Goal: Task Accomplishment & Management: Manage account settings

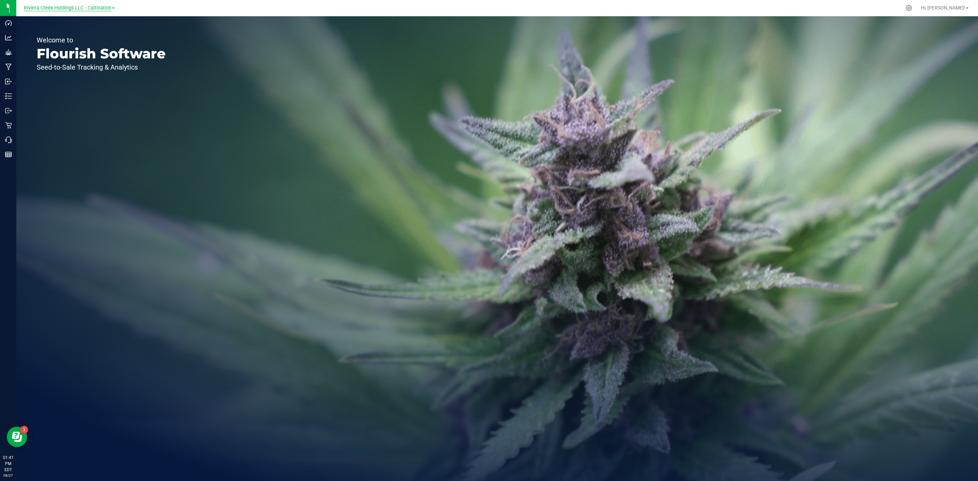
click at [93, 5] on span "Riviera Creek Holdings LLC - Cultivation" at bounding box center [68, 8] width 88 height 6
click at [95, 31] on link "Riviera Creek Holdings LLC - Processing" at bounding box center [69, 33] width 99 height 9
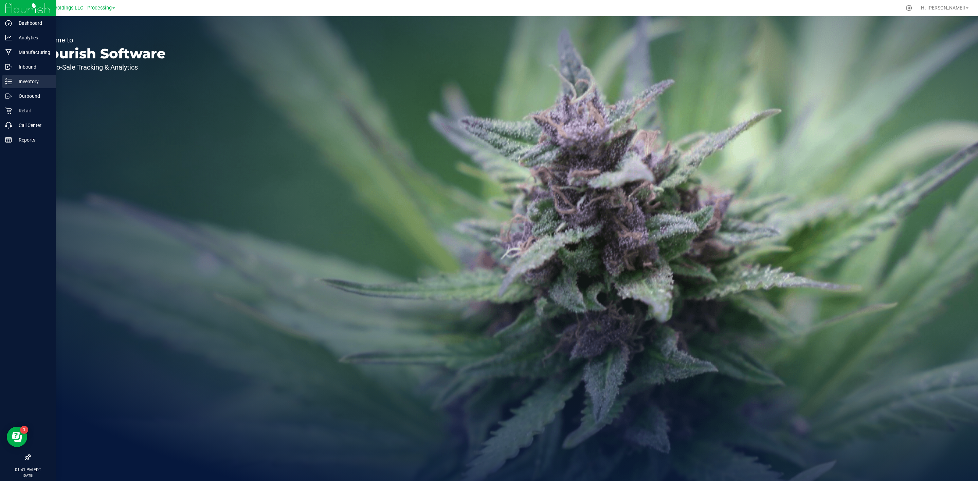
click at [2, 79] on div "Inventory" at bounding box center [29, 82] width 54 height 14
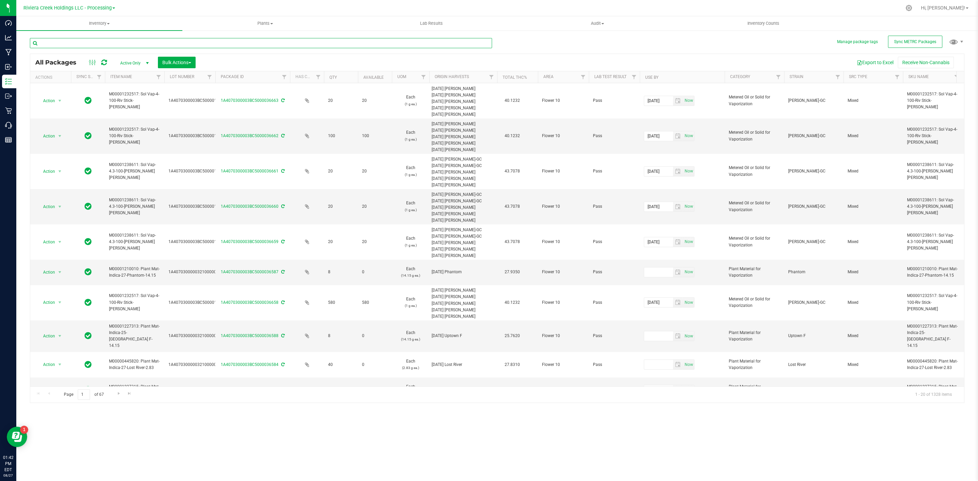
click at [214, 45] on input "text" at bounding box center [261, 43] width 462 height 10
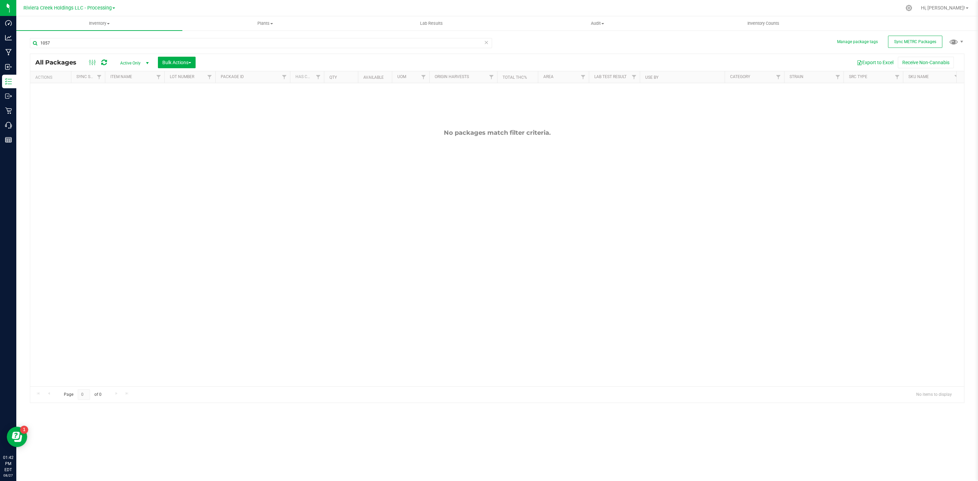
click at [131, 62] on span "Active Only" at bounding box center [132, 63] width 37 height 10
drag, startPoint x: 37, startPoint y: 48, endPoint x: 21, endPoint y: 50, distance: 15.4
click at [21, 50] on div "Manage package tags Sync METRC Packages 1057 All Packages Active Only Active On…" at bounding box center [497, 133] width 962 height 207
type input "15321"
click at [180, 57] on button "Bulk Actions" at bounding box center [177, 63] width 38 height 12
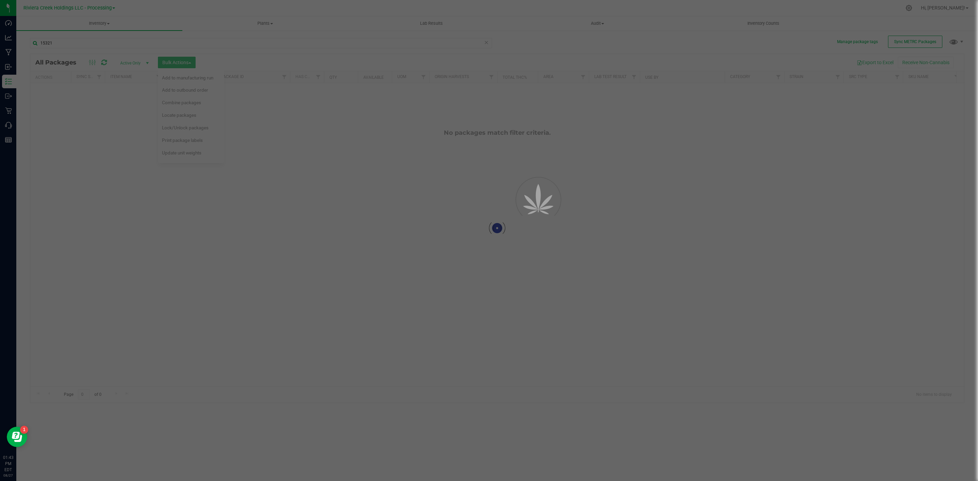
click at [209, 76] on div at bounding box center [497, 228] width 934 height 349
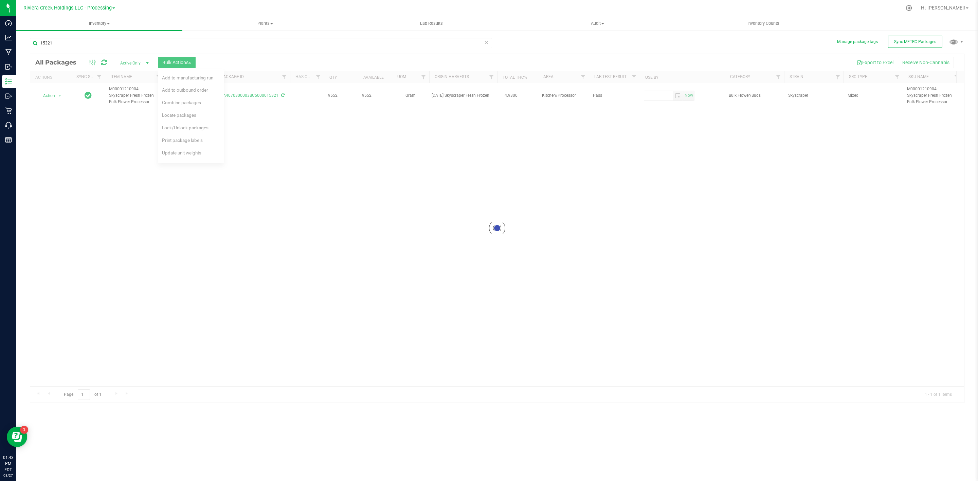
click at [183, 63] on div at bounding box center [497, 228] width 934 height 349
click at [183, 63] on span "Bulk Actions" at bounding box center [176, 62] width 29 height 5
click at [179, 62] on span "Bulk Actions" at bounding box center [176, 62] width 29 height 5
click at [186, 74] on div "Add to manufacturing run" at bounding box center [192, 78] width 60 height 11
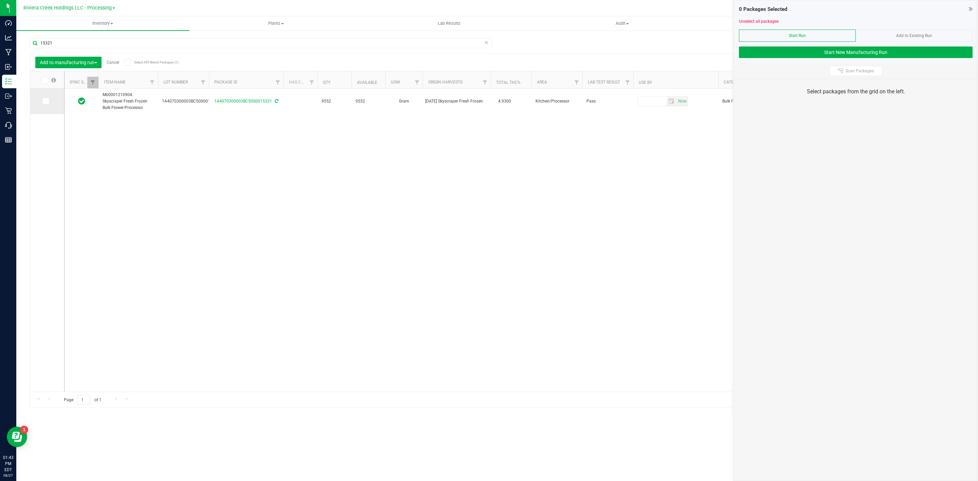
click at [46, 104] on span at bounding box center [45, 101] width 7 height 7
click at [0, 0] on input "checkbox" at bounding box center [0, 0] width 0 height 0
click at [972, 9] on div "1 Packages Selected Unselect all packages Start Run Add to Existing Run Start N…" at bounding box center [856, 31] width 244 height 63
click at [970, 8] on icon at bounding box center [971, 8] width 4 height 7
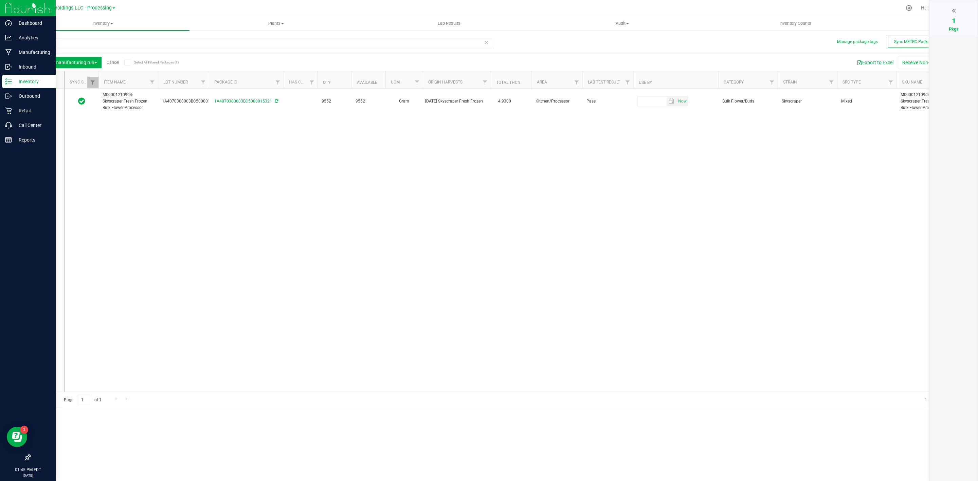
click at [15, 79] on p "Inventory" at bounding box center [32, 81] width 41 height 8
click at [24, 35] on p "Analytics" at bounding box center [32, 38] width 41 height 8
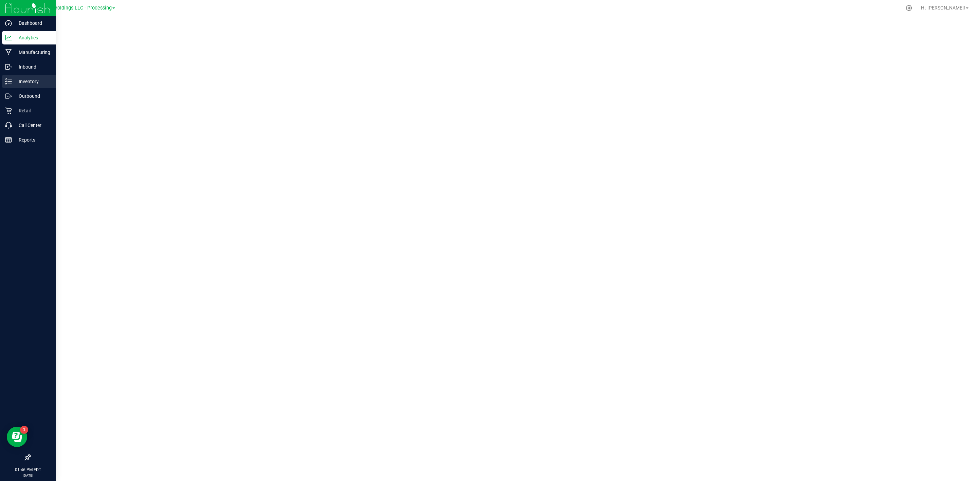
click at [27, 80] on p "Inventory" at bounding box center [32, 81] width 41 height 8
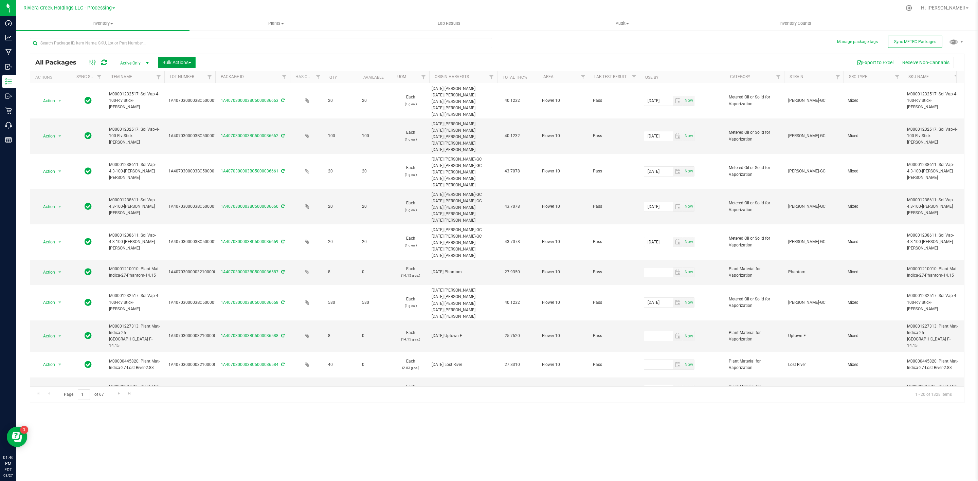
click at [186, 62] on span "Bulk Actions" at bounding box center [176, 62] width 29 height 5
click at [190, 77] on span "Add to manufacturing run" at bounding box center [187, 77] width 51 height 5
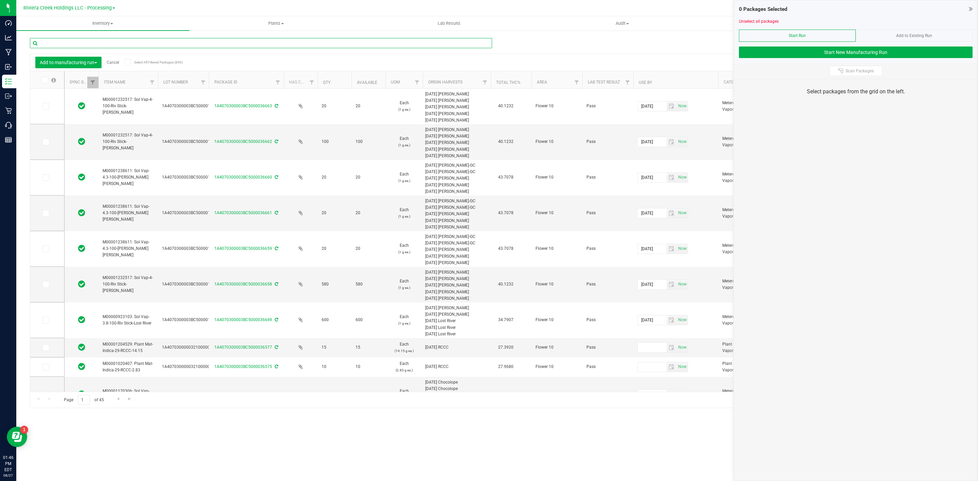
click at [78, 41] on input "text" at bounding box center [261, 43] width 462 height 10
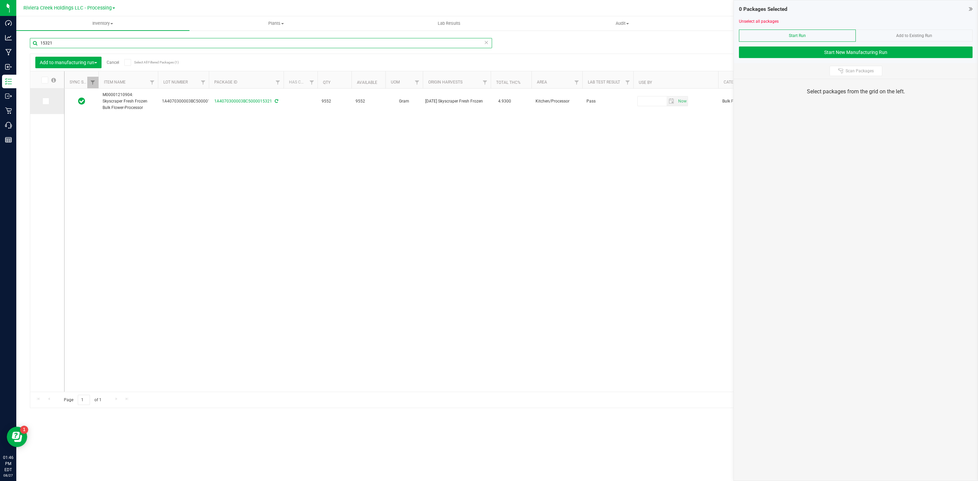
type input "15321"
click at [46, 101] on icon at bounding box center [45, 101] width 4 height 0
click at [0, 0] on input "checkbox" at bounding box center [0, 0] width 0 height 0
click at [896, 37] on span "Add to Existing Run" at bounding box center [914, 35] width 36 height 5
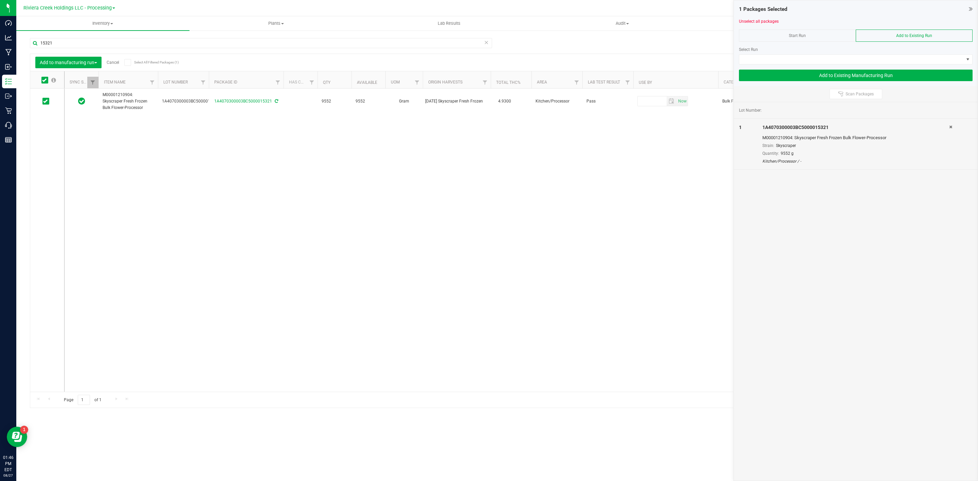
click at [887, 141] on div "M00001210904: Skyscraper Fresh Frozen Bulk Flower-Processor" at bounding box center [855, 137] width 187 height 7
click at [818, 136] on div "M00001210904: Skyscraper Fresh Frozen Bulk Flower-Processor" at bounding box center [855, 137] width 187 height 7
click at [754, 115] on div "Lot Number:" at bounding box center [856, 110] width 244 height 17
drag, startPoint x: 795, startPoint y: 159, endPoint x: 764, endPoint y: 122, distance: 48.3
click at [764, 122] on div "1 1A4070300003BC5000015321 M00001210904: Skyscraper Fresh Frozen Bulk Flower-Pr…" at bounding box center [856, 144] width 244 height 51
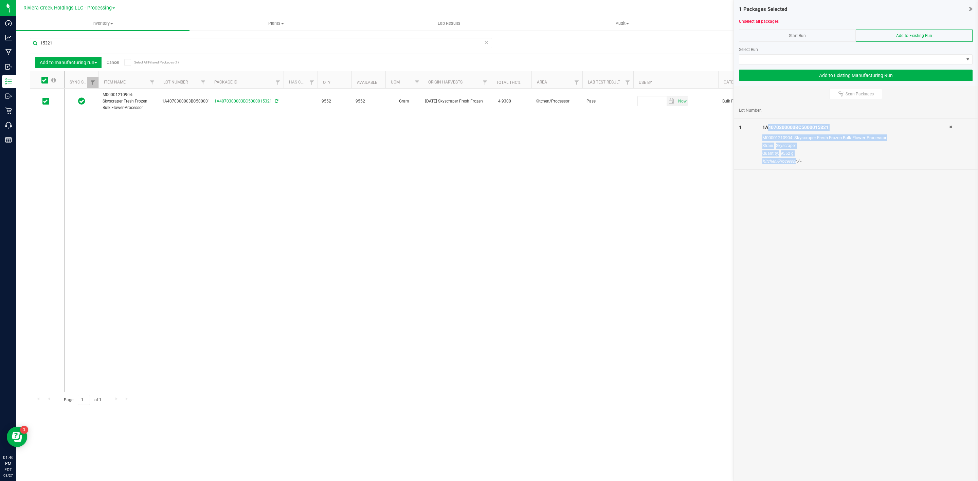
click at [806, 154] on div "Quantity: 9552 g" at bounding box center [855, 153] width 187 height 6
click at [818, 57] on span at bounding box center [851, 60] width 224 height 10
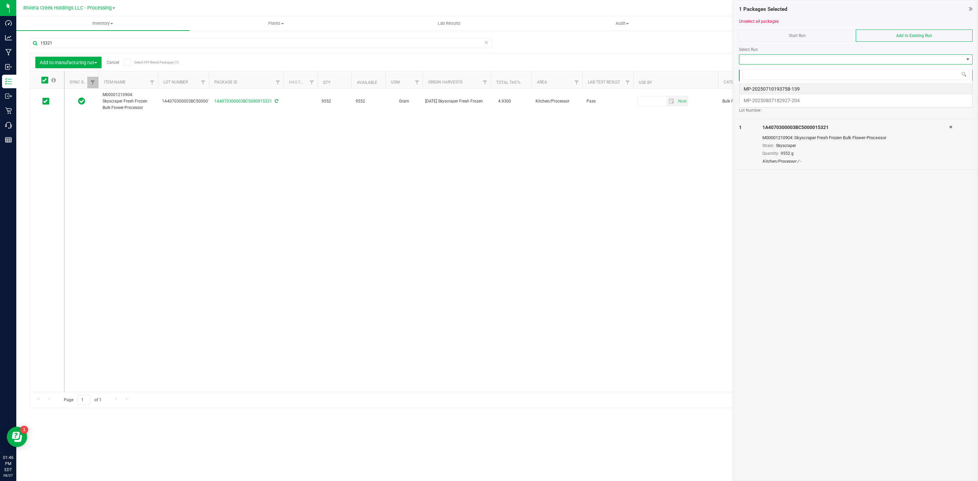
scroll to position [10, 233]
click at [785, 195] on div "Lot Number: 1 1A4070300003BC5000015321 M00001210904: Skyscraper Fresh Frozen Bu…" at bounding box center [856, 291] width 244 height 379
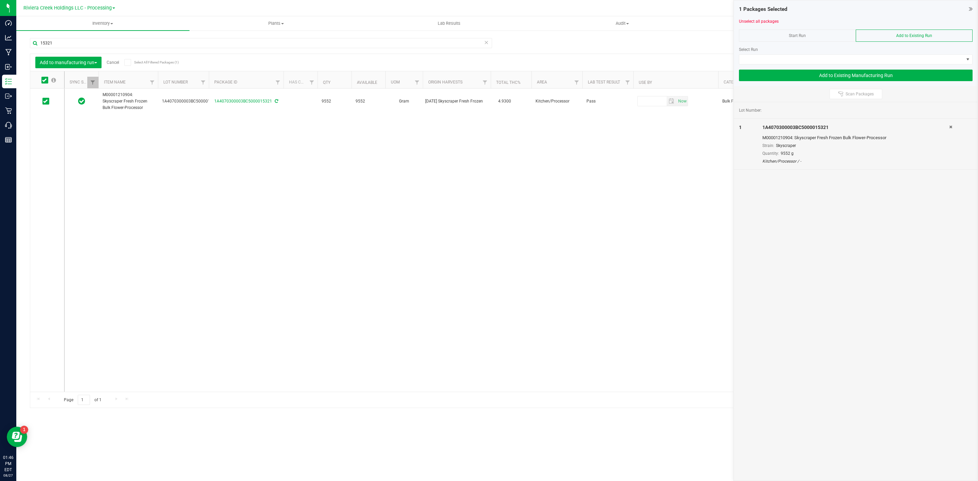
click at [795, 144] on span "Skyscraper" at bounding box center [786, 145] width 20 height 5
click at [800, 87] on div "Scan Packages" at bounding box center [856, 94] width 244 height 16
click at [801, 74] on button "Add to Existing Manufacturing Run" at bounding box center [856, 76] width 234 height 12
click at [793, 71] on button "Add to Existing Manufacturing Run" at bounding box center [856, 76] width 234 height 12
click at [840, 56] on span at bounding box center [851, 60] width 224 height 10
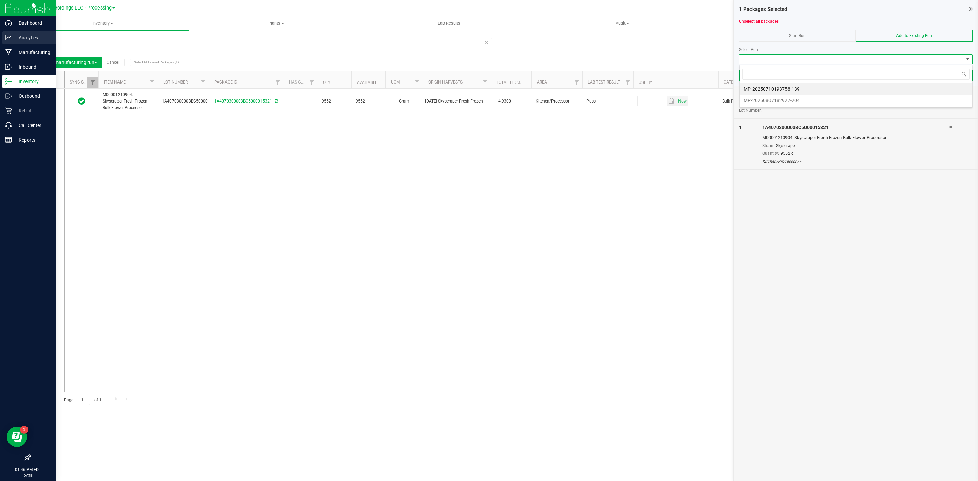
click at [24, 45] on link "Analytics" at bounding box center [28, 38] width 56 height 15
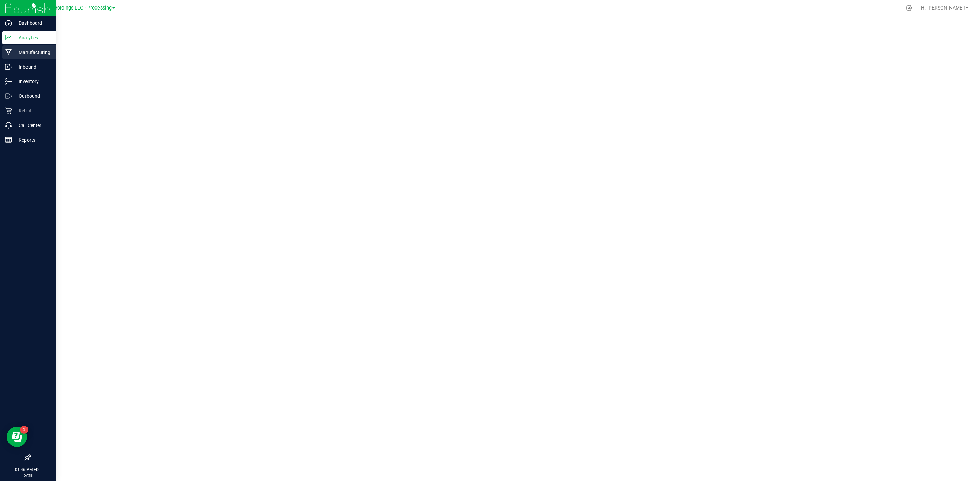
click at [19, 50] on p "Manufacturing" at bounding box center [32, 52] width 41 height 8
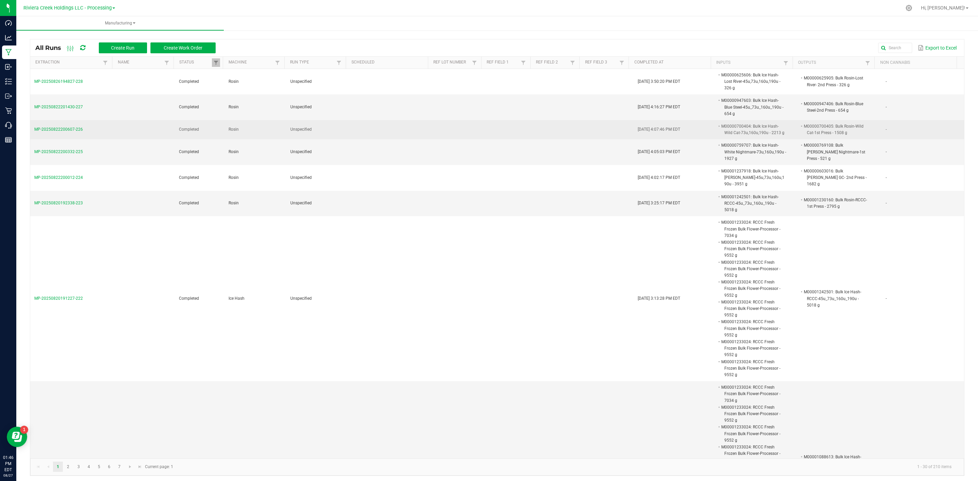
drag, startPoint x: 619, startPoint y: 148, endPoint x: 395, endPoint y: 134, distance: 225.2
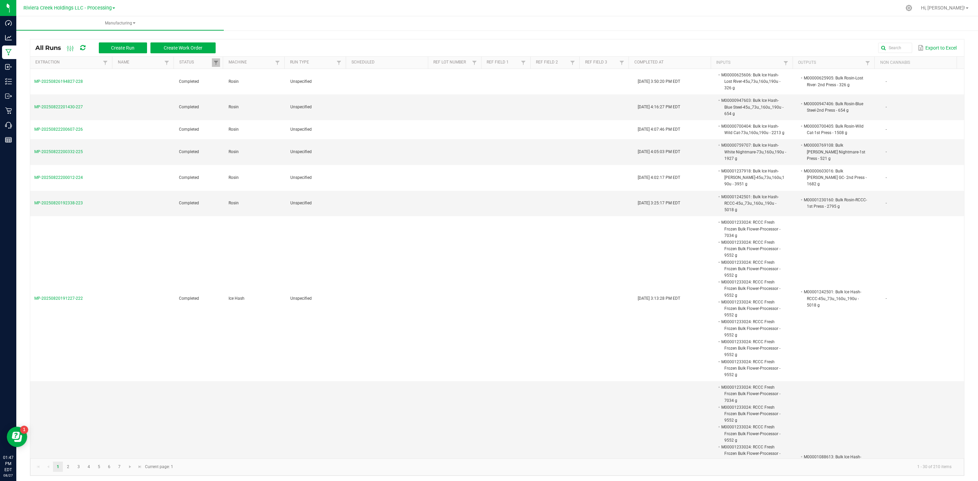
click at [135, 19] on link "Manufacturing" at bounding box center [119, 23] width 207 height 14
click at [213, 63] on span at bounding box center [215, 62] width 5 height 5
drag, startPoint x: 241, startPoint y: 99, endPoint x: 250, endPoint y: 111, distance: 15.1
click at [241, 100] on li "Completed" at bounding box center [248, 100] width 66 height 9
checkbox input "false"
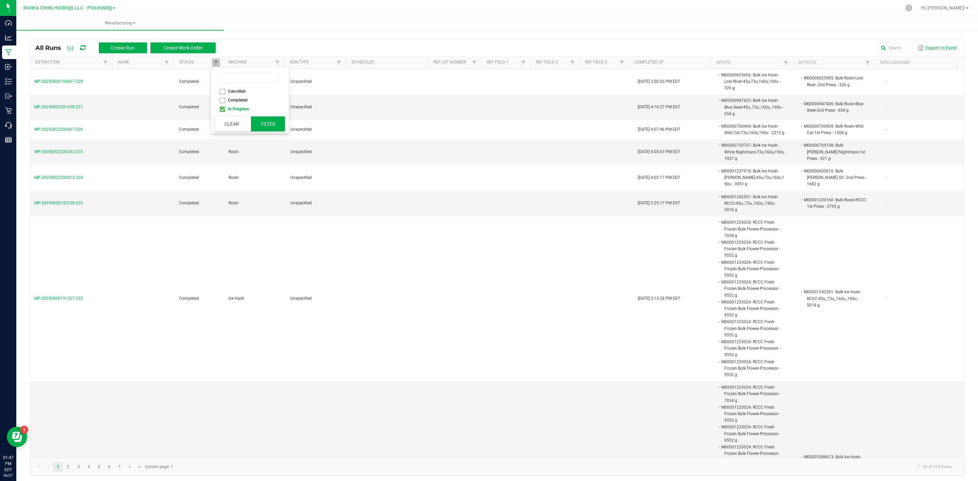
click at [265, 125] on button "Filter" at bounding box center [268, 123] width 34 height 15
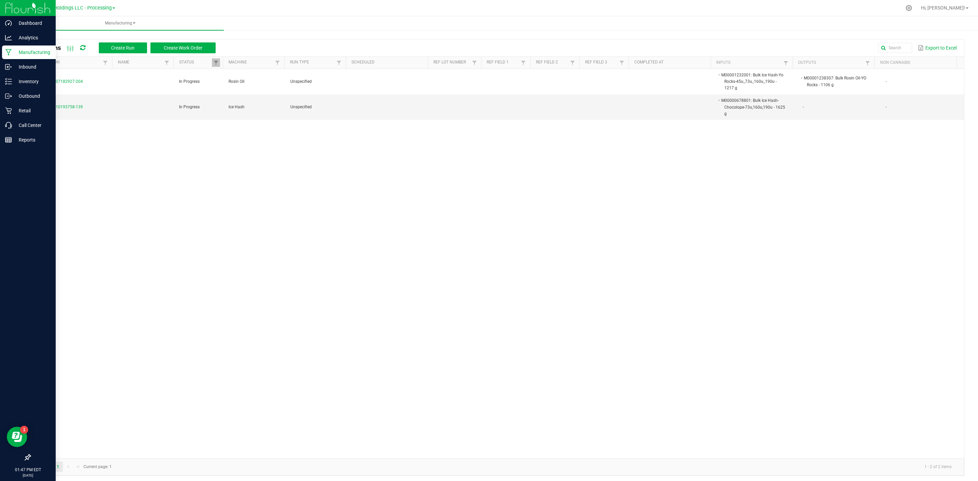
click at [19, 53] on p "Manufacturing" at bounding box center [32, 52] width 41 height 8
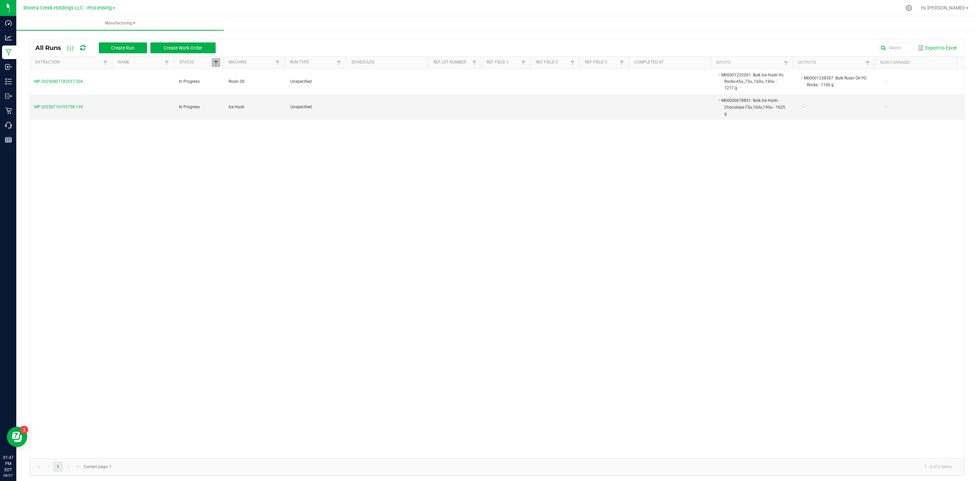
click at [217, 60] on link at bounding box center [216, 62] width 8 height 8
click at [266, 123] on button "Filter" at bounding box center [268, 123] width 34 height 15
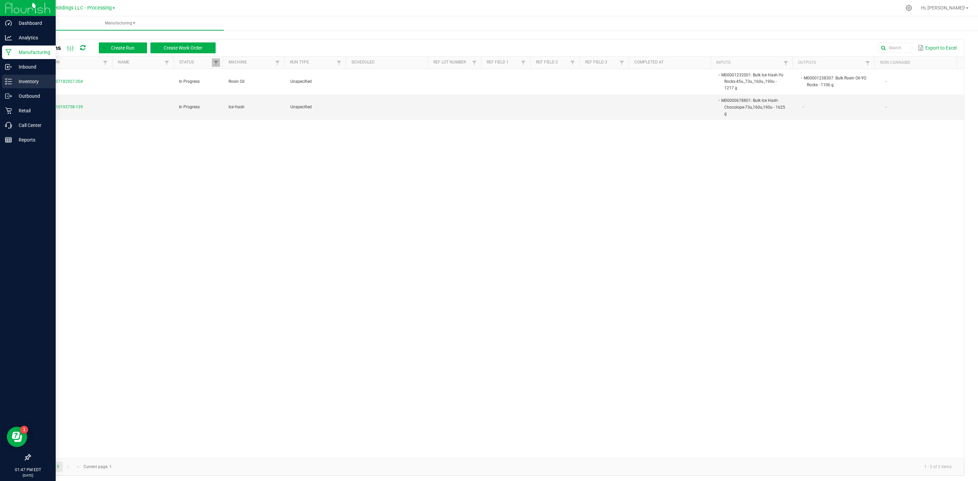
click at [15, 82] on p "Inventory" at bounding box center [32, 81] width 41 height 8
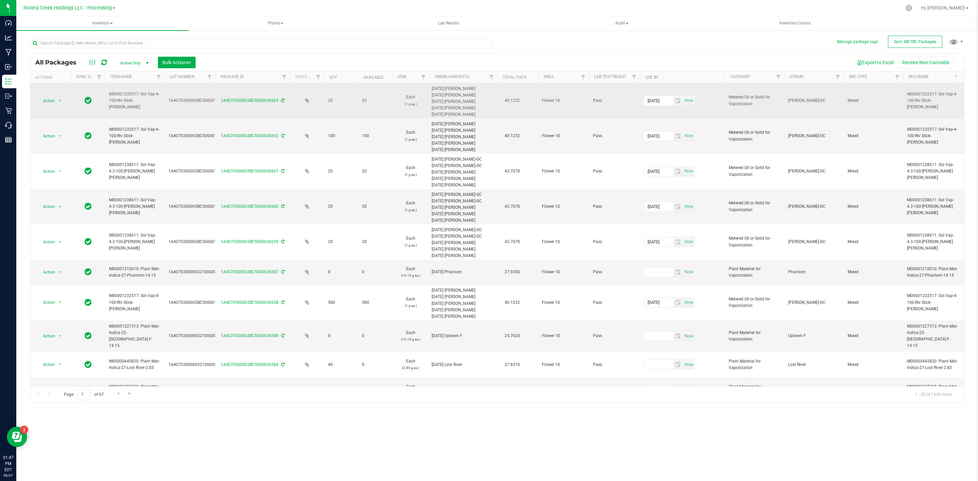
drag, startPoint x: 122, startPoint y: 108, endPoint x: 100, endPoint y: 91, distance: 27.6
click at [122, 113] on td "M00001232517: Sol Vap-4-100-Riv Stick-Stambaugh GC" at bounding box center [134, 100] width 59 height 35
drag, startPoint x: 121, startPoint y: 108, endPoint x: 104, endPoint y: 90, distance: 25.0
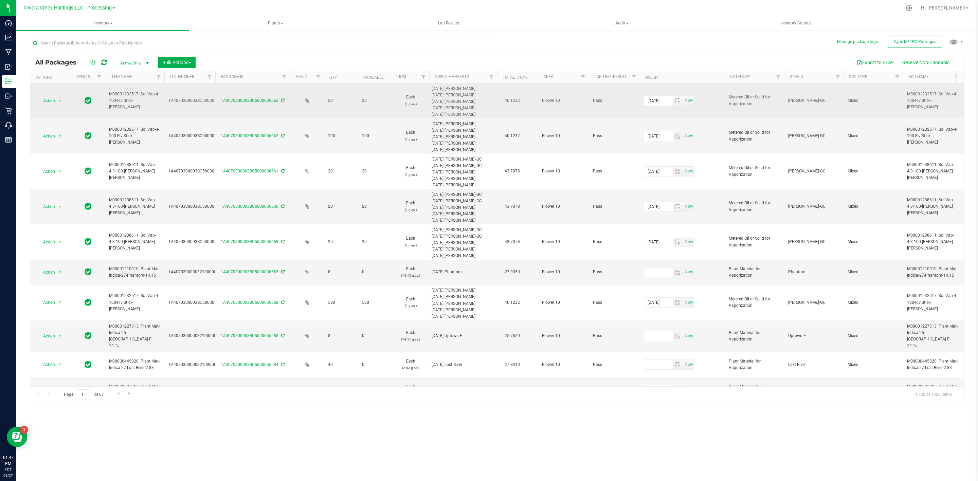
click at [122, 106] on span "M00001232517: Sol Vap-4-100-Riv Stick-Stambaugh GC" at bounding box center [134, 101] width 51 height 20
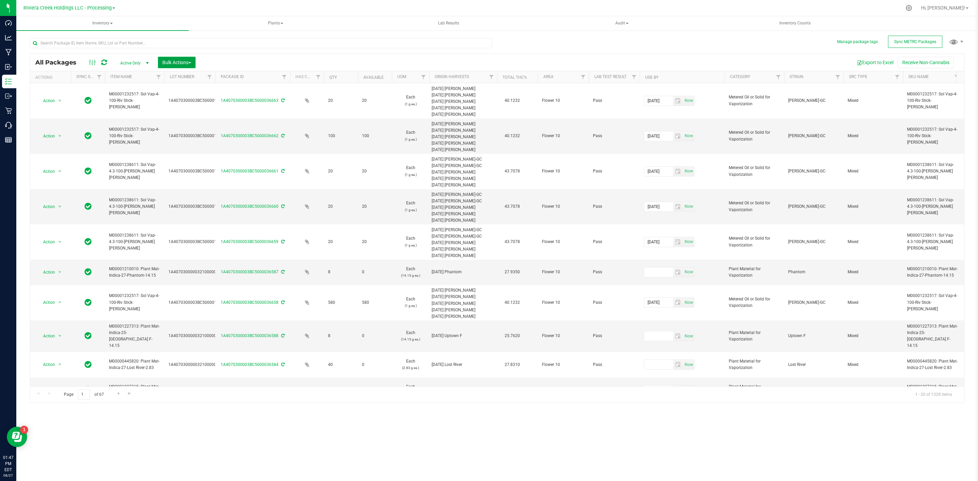
click at [180, 58] on button "Bulk Actions" at bounding box center [177, 63] width 38 height 12
click at [201, 75] on span "Add to manufacturing run" at bounding box center [187, 77] width 51 height 5
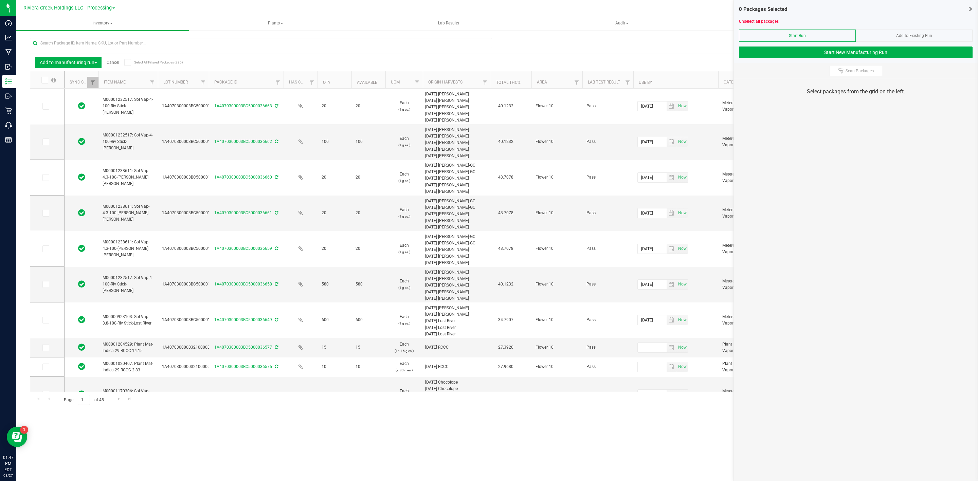
click at [897, 35] on span "Add to Existing Run" at bounding box center [914, 35] width 36 height 5
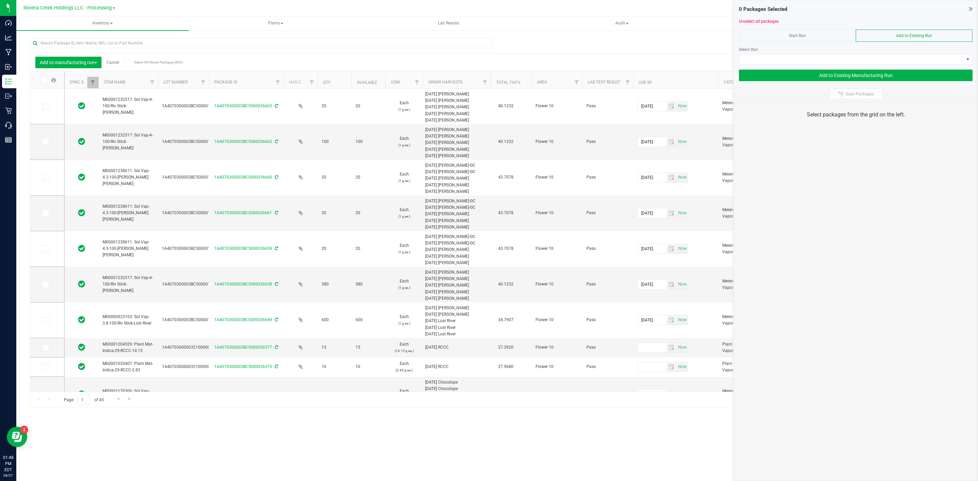
click at [790, 32] on div "Start Run" at bounding box center [797, 36] width 117 height 12
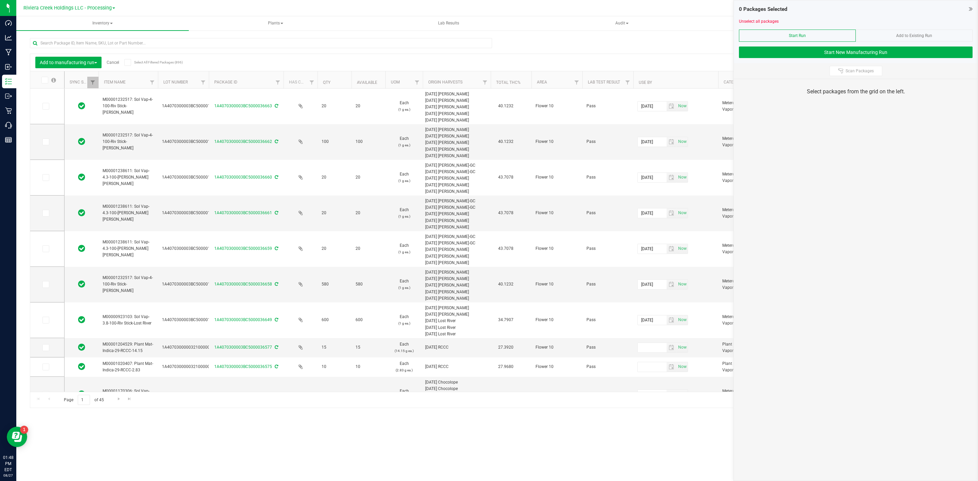
click at [936, 37] on div "Add to Existing Run" at bounding box center [914, 36] width 117 height 12
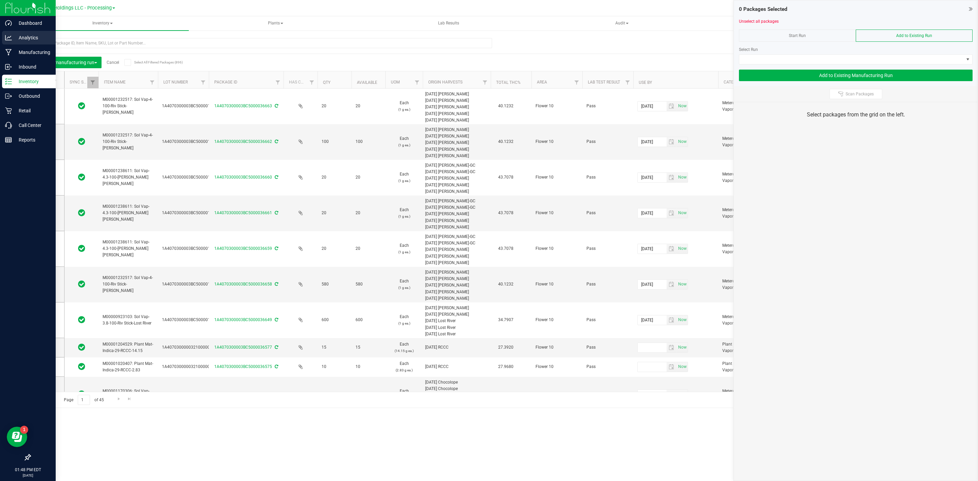
click at [30, 42] on div "Analytics" at bounding box center [29, 38] width 54 height 14
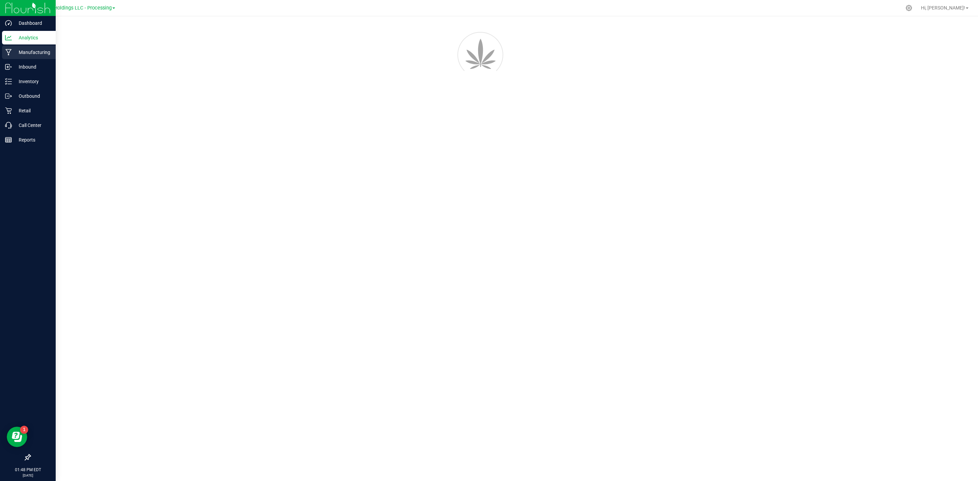
click at [29, 52] on p "Manufacturing" at bounding box center [32, 52] width 41 height 8
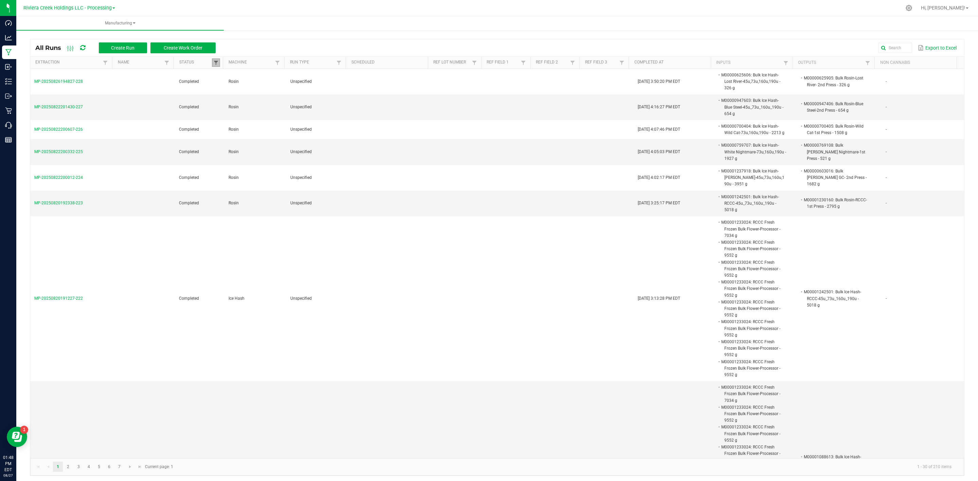
click at [216, 62] on span at bounding box center [215, 62] width 5 height 5
click at [242, 101] on li "Completed" at bounding box center [248, 100] width 66 height 9
checkbox input "false"
click at [281, 121] on button "Filter" at bounding box center [268, 123] width 34 height 15
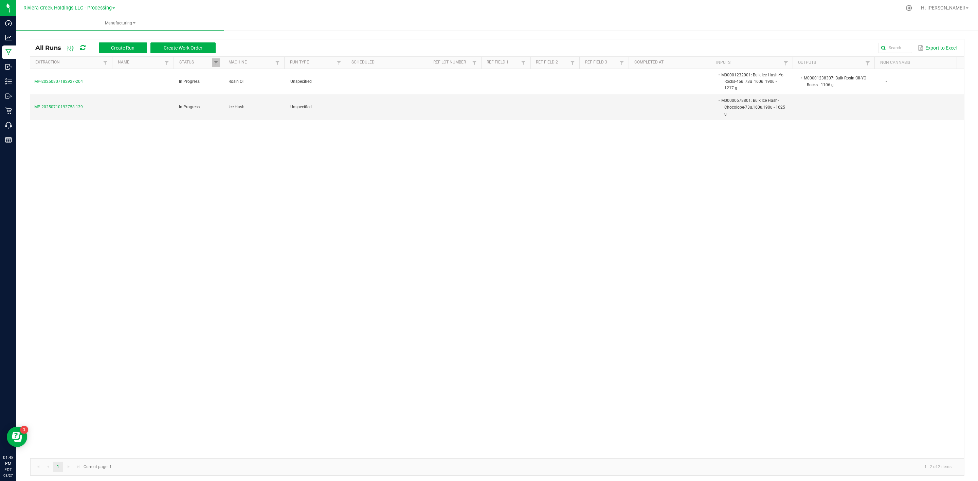
scroll to position [1, 0]
drag, startPoint x: 499, startPoint y: 157, endPoint x: 699, endPoint y: 174, distance: 200.7
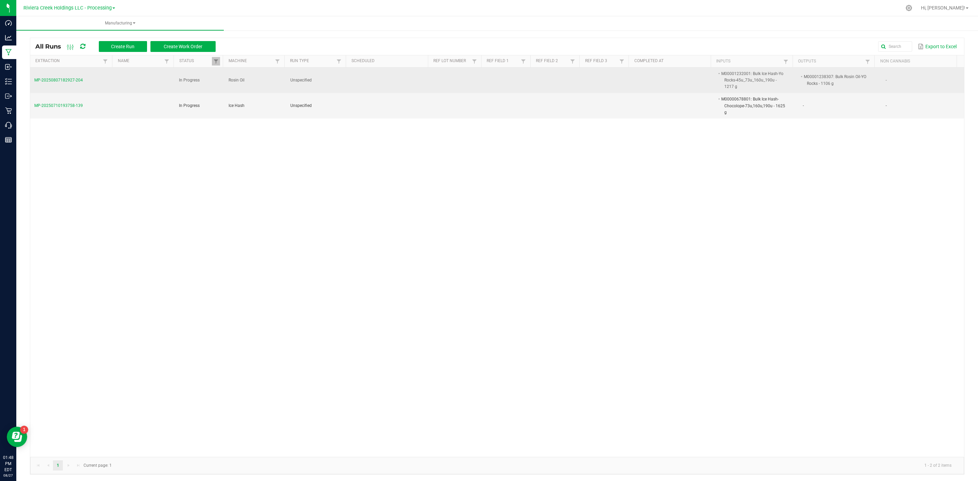
click at [60, 78] on span "MP-20250807182927-204" at bounding box center [58, 80] width 49 height 5
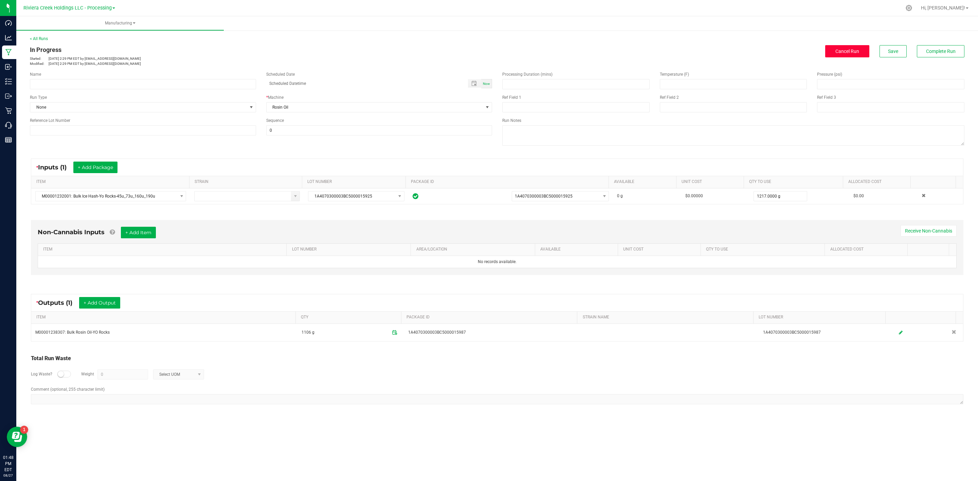
click at [852, 49] on span "Cancel Run" at bounding box center [847, 51] width 24 height 5
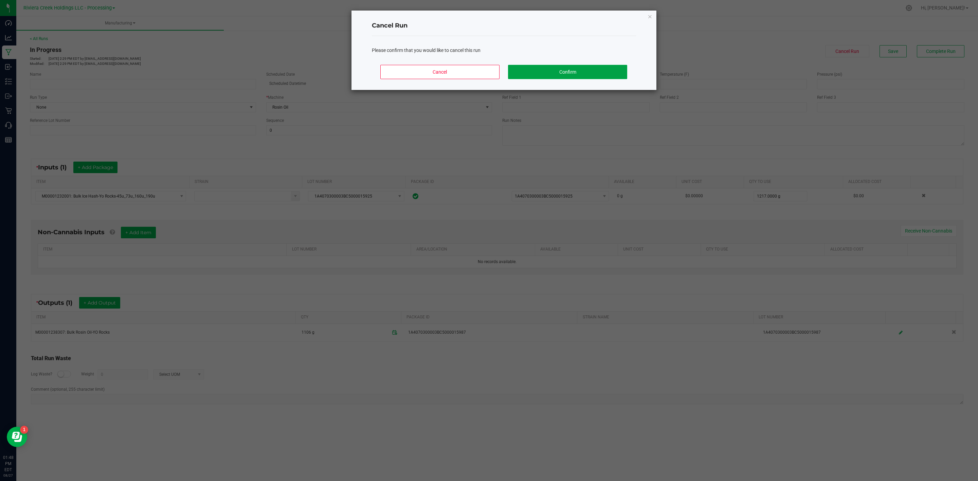
click at [573, 71] on button "Confirm" at bounding box center [567, 72] width 119 height 14
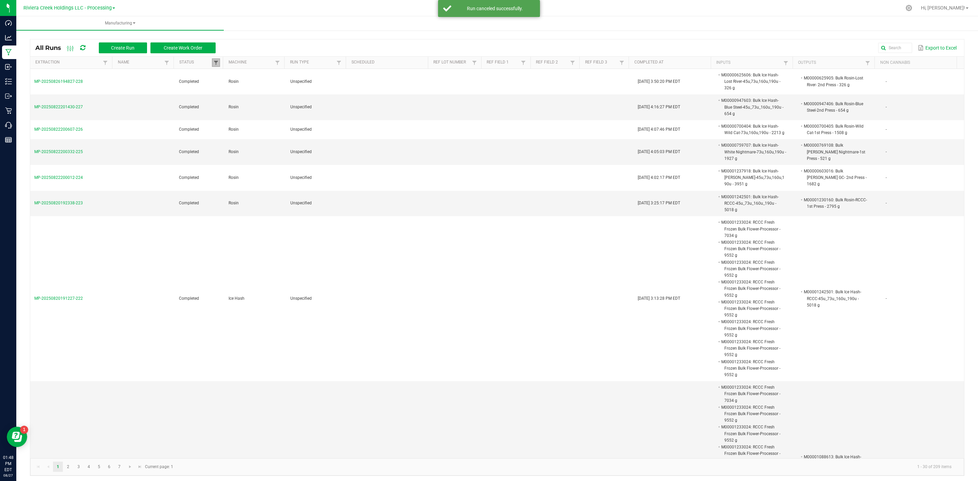
click at [213, 65] on span at bounding box center [215, 62] width 5 height 5
click at [243, 99] on li "Completed" at bounding box center [248, 100] width 66 height 9
checkbox input "false"
click at [262, 125] on button "Filter" at bounding box center [268, 123] width 34 height 15
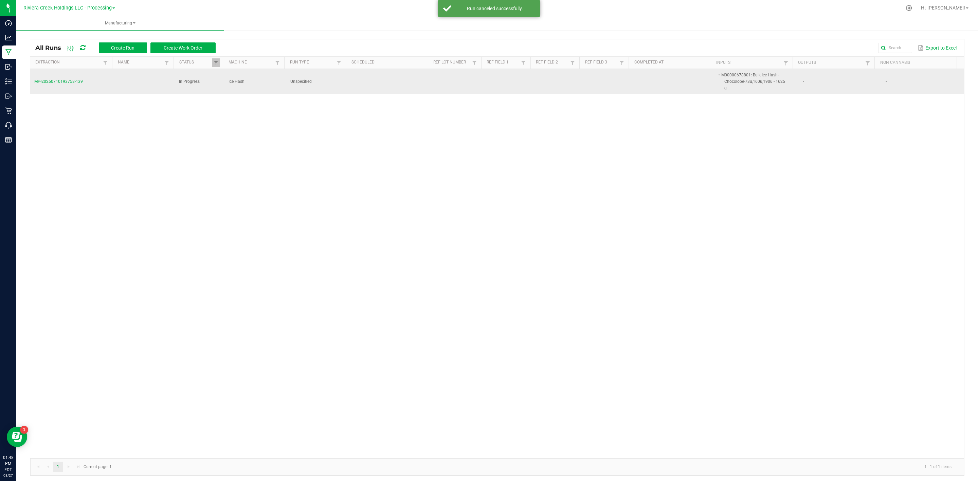
click at [55, 84] on span "MP-20250710193758-139" at bounding box center [58, 81] width 49 height 5
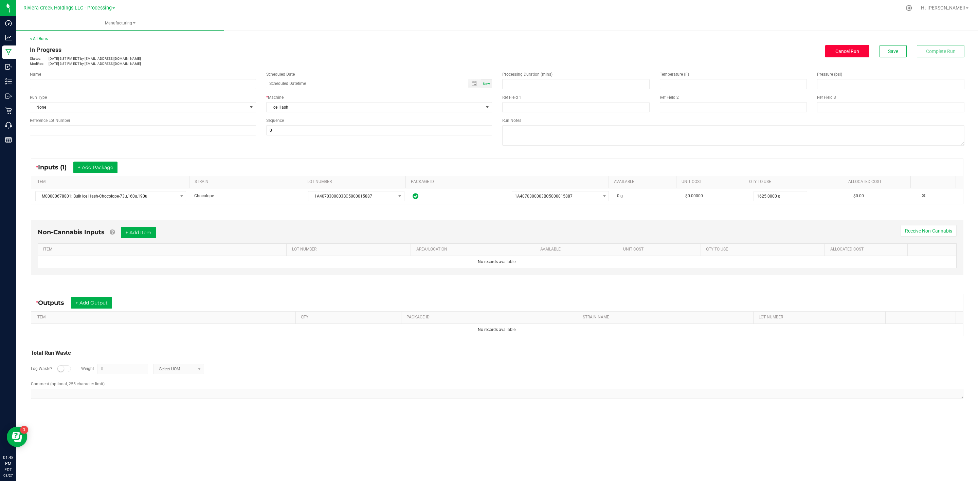
click at [851, 50] on span "Cancel Run" at bounding box center [847, 51] width 24 height 5
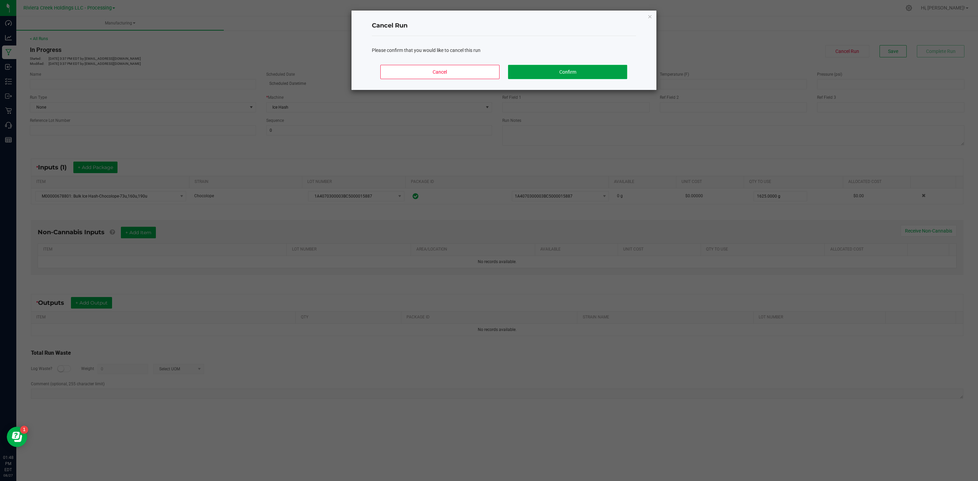
click at [562, 66] on button "Confirm" at bounding box center [567, 72] width 119 height 14
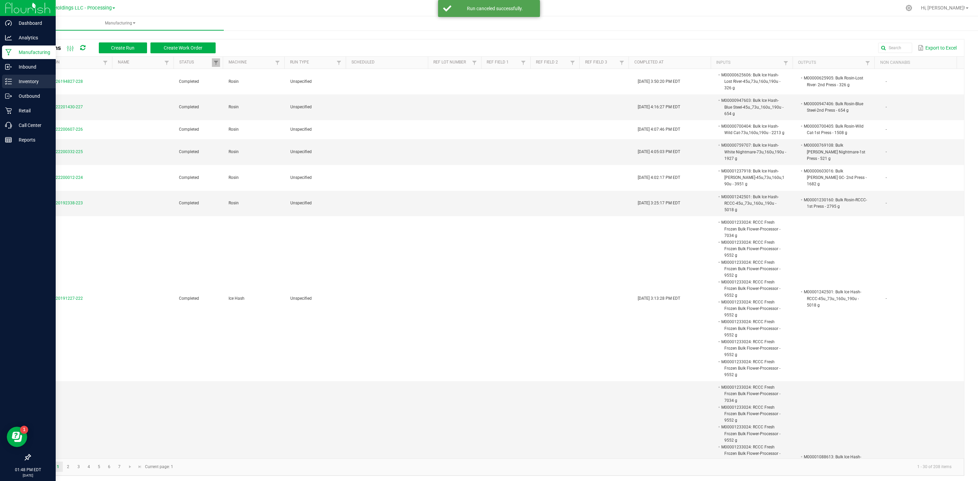
click at [5, 80] on icon at bounding box center [8, 81] width 7 height 7
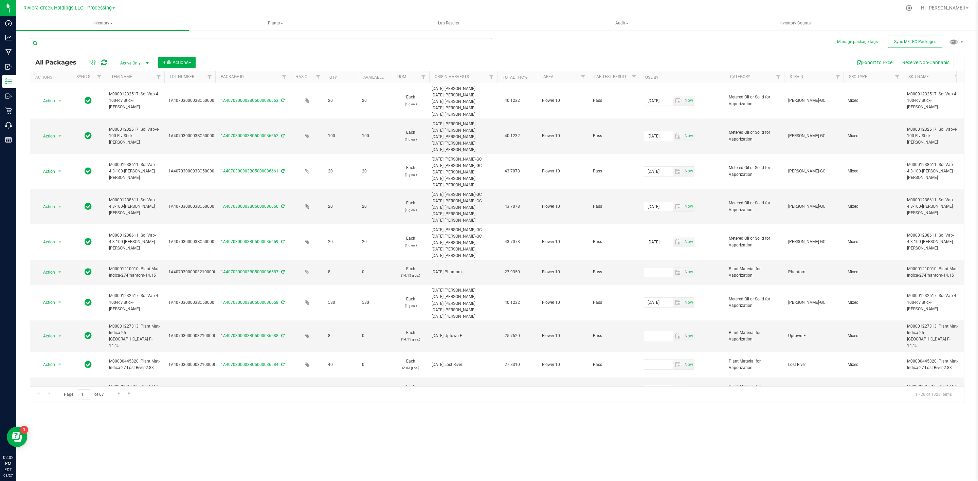
click at [62, 43] on input "text" at bounding box center [261, 43] width 462 height 10
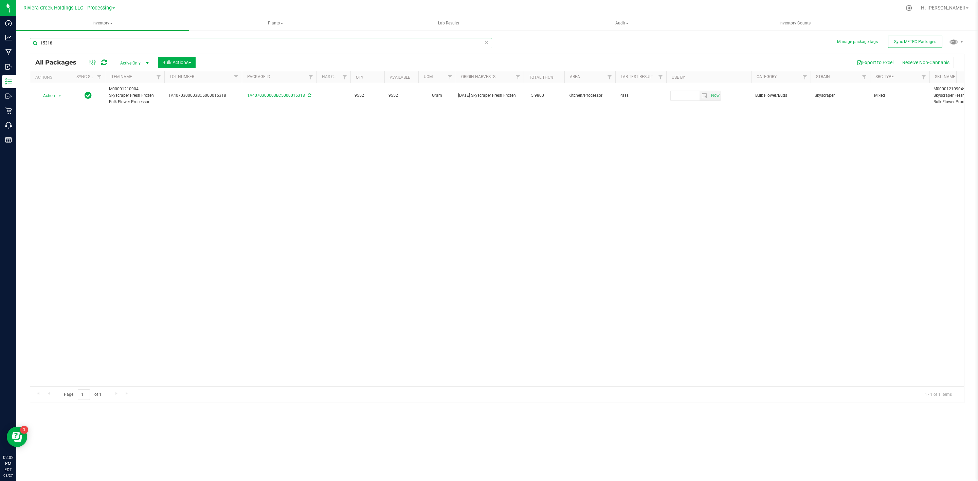
drag, startPoint x: 214, startPoint y: 76, endPoint x: 242, endPoint y: 79, distance: 27.7
click at [242, 79] on div "Actions Sync Status Item Name Lot Number Package ID Has COA Qty Available UOM O…" at bounding box center [493, 77] width 926 height 12
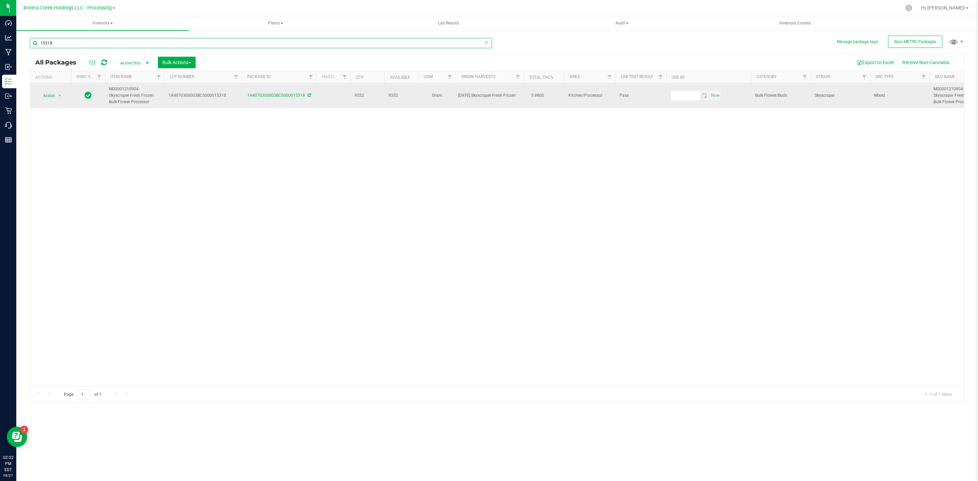
type input "15318"
click at [121, 92] on span "M00001210904: Skyscraper Fresh Frozen Bulk Flower-Processor" at bounding box center [134, 96] width 51 height 20
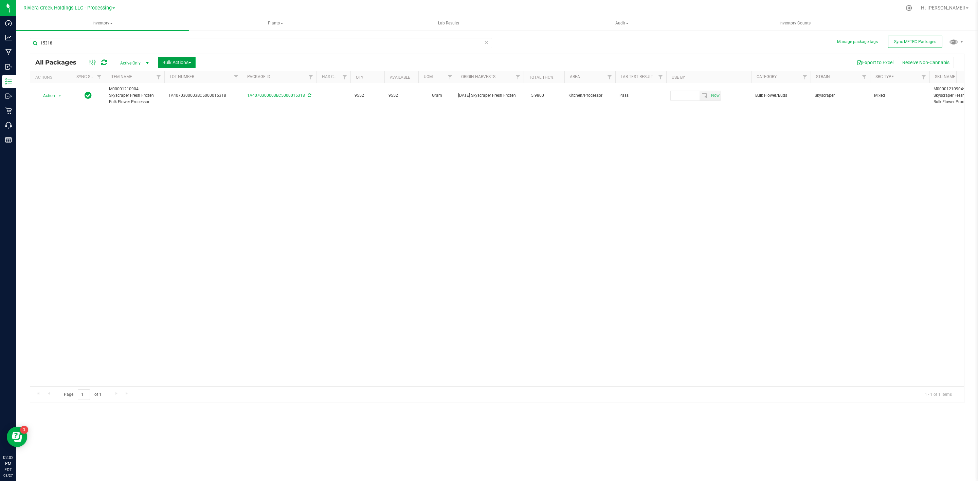
click at [177, 65] on button "Bulk Actions" at bounding box center [177, 63] width 38 height 12
click at [185, 75] on span "Add to manufacturing run" at bounding box center [187, 77] width 51 height 5
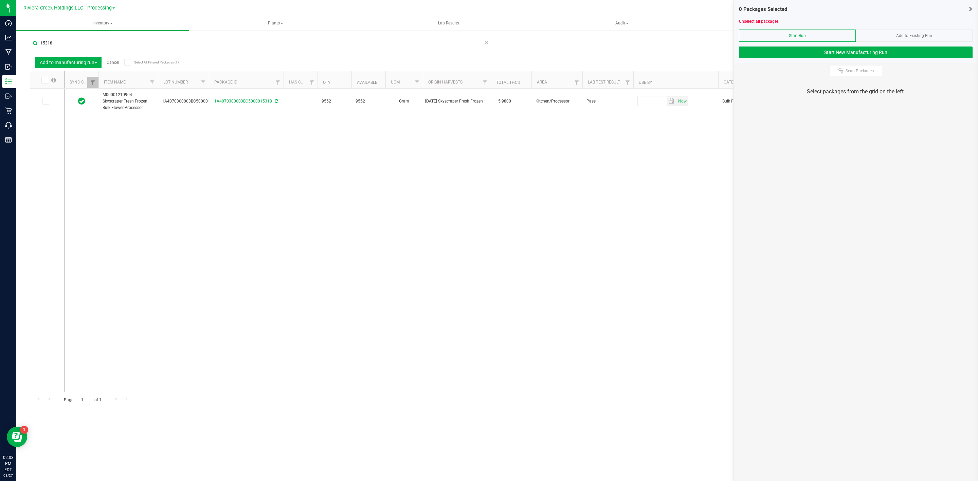
click at [833, 77] on div "Scan Packages" at bounding box center [856, 71] width 244 height 16
click at [839, 73] on icon at bounding box center [840, 70] width 5 height 5
click at [970, 8] on icon at bounding box center [971, 8] width 4 height 7
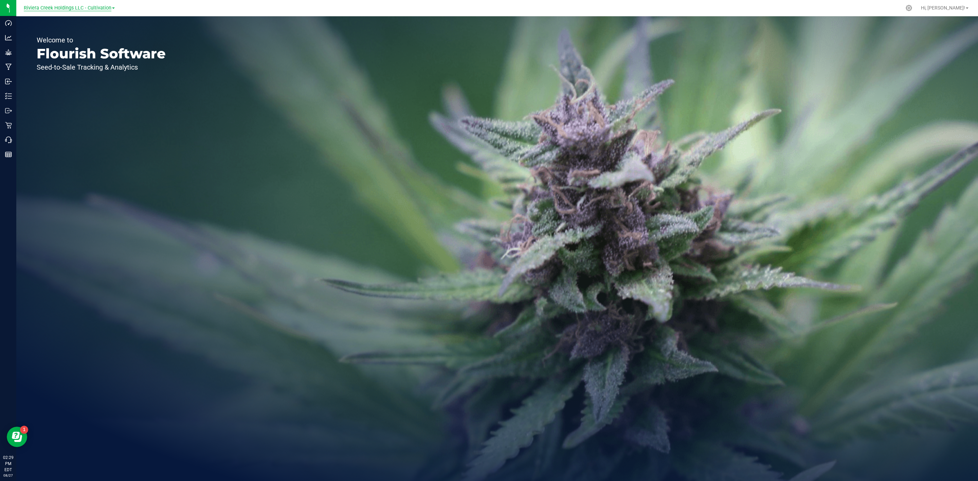
click at [99, 8] on span "Riviera Creek Holdings LLC - Cultivation" at bounding box center [68, 8] width 88 height 6
click at [104, 30] on link "Riviera Creek Holdings LLC - Processing" at bounding box center [69, 33] width 99 height 9
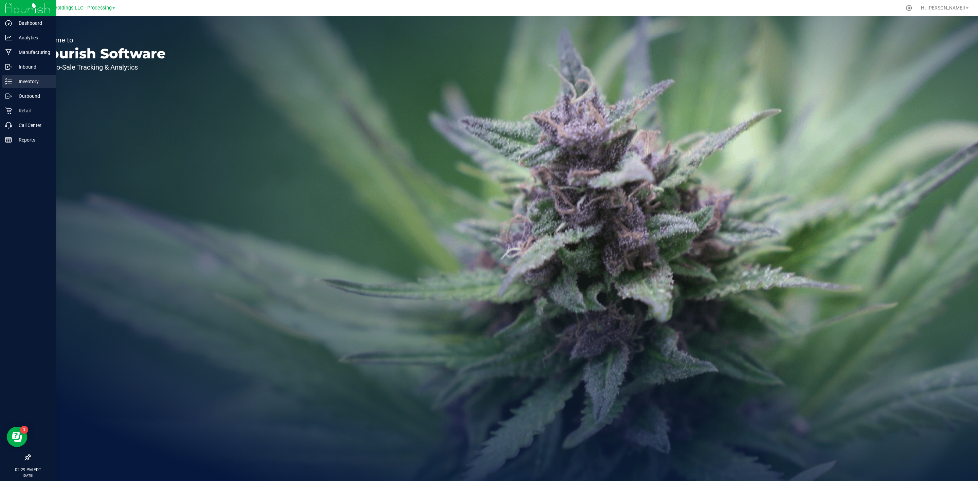
click at [6, 83] on icon at bounding box center [8, 81] width 7 height 7
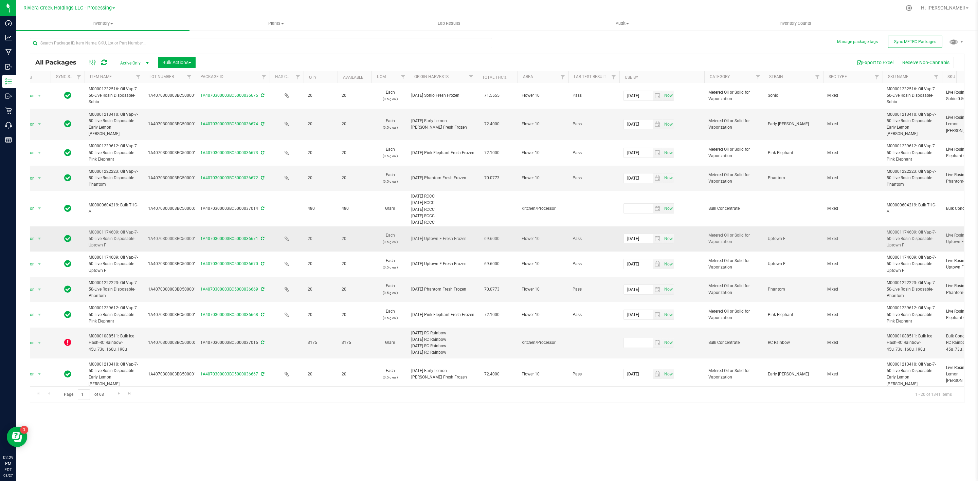
scroll to position [0, 21]
click at [758, 79] on span "Filter" at bounding box center [756, 76] width 5 height 5
click at [78, 77] on span "Filter" at bounding box center [77, 76] width 5 height 5
click at [100, 132] on span "Out of sync" at bounding box center [97, 134] width 21 height 4
click at [84, 132] on input "Out of sync" at bounding box center [81, 134] width 4 height 4
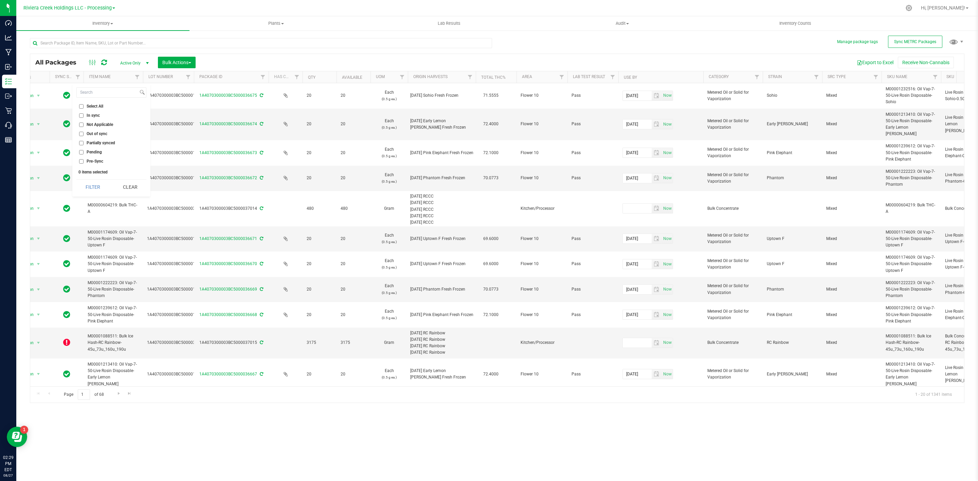
checkbox input "true"
click at [91, 185] on button "Filter" at bounding box center [92, 187] width 33 height 15
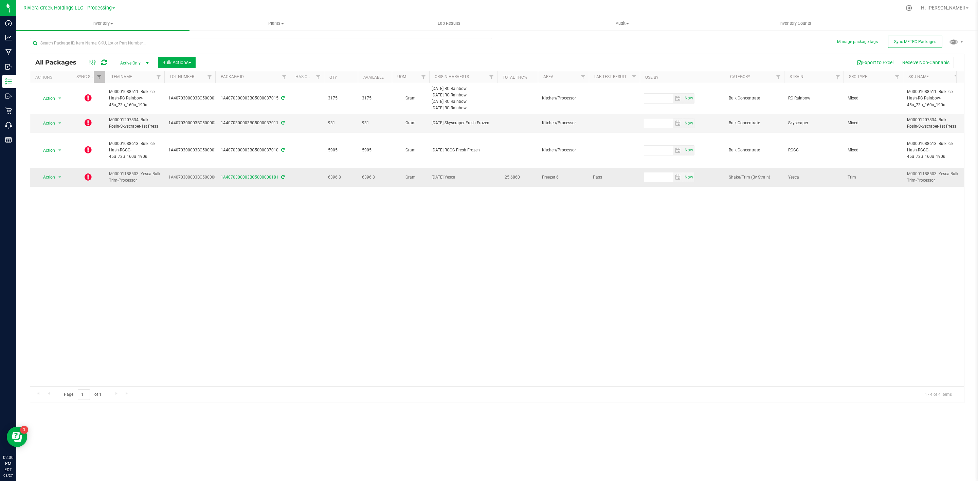
drag, startPoint x: 149, startPoint y: 182, endPoint x: 105, endPoint y: 177, distance: 44.2
click at [105, 177] on td "M00001188503: Yesca Bulk Trim-Processor" at bounding box center [134, 177] width 59 height 18
click at [128, 204] on div "Action Action Edit attributes Global inventory Lock package Package audit log P…" at bounding box center [497, 234] width 934 height 303
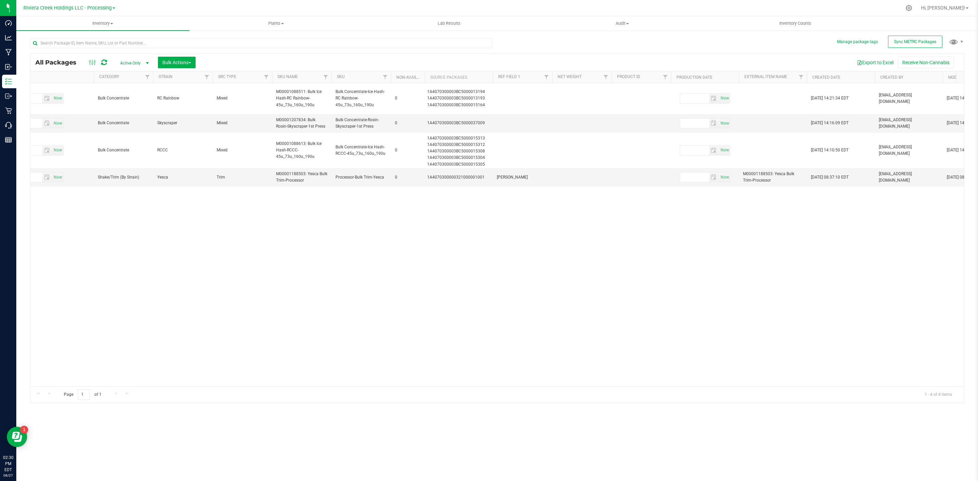
scroll to position [0, 916]
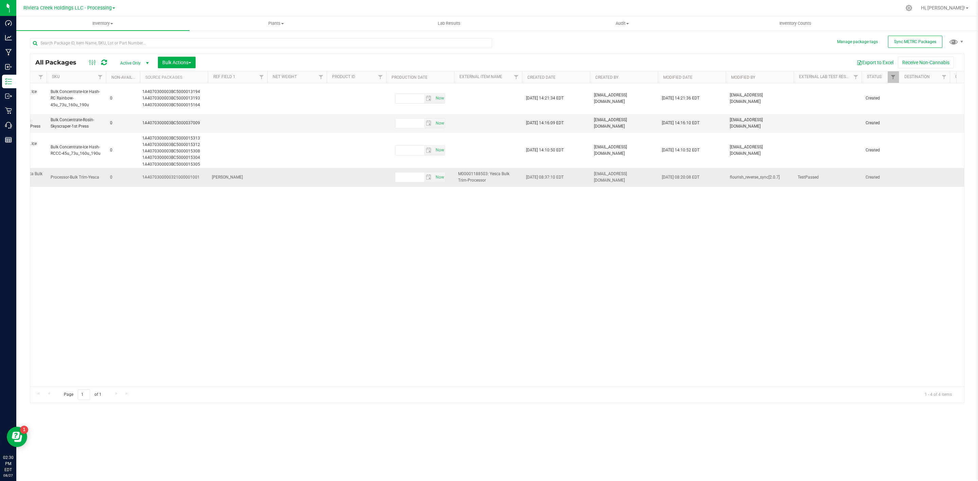
drag, startPoint x: 654, startPoint y: 185, endPoint x: 584, endPoint y: 178, distance: 70.6
click at [584, 178] on tr "Action Action Edit attributes Global inventory Lock package Package audit log P…" at bounding box center [112, 177] width 1997 height 18
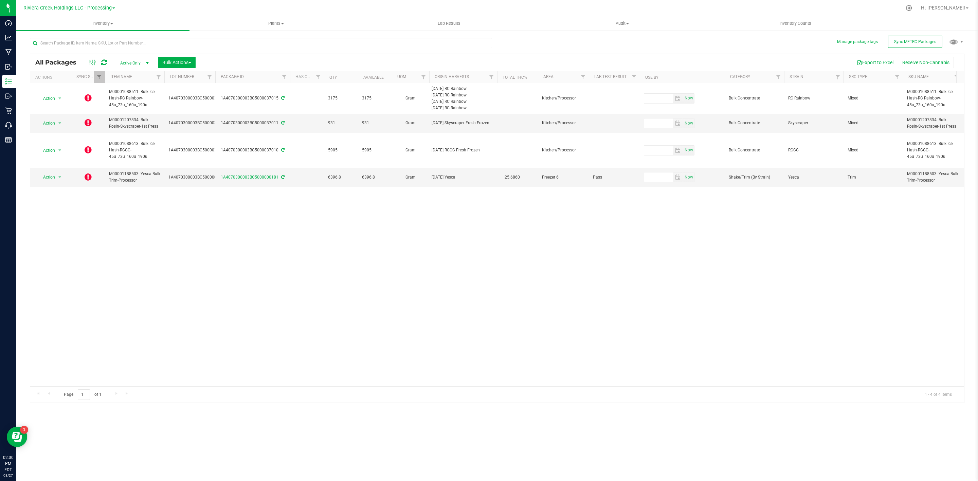
click at [186, 288] on div "Action Action Edit attributes Global inventory Lock package Package audit log P…" at bounding box center [497, 234] width 934 height 303
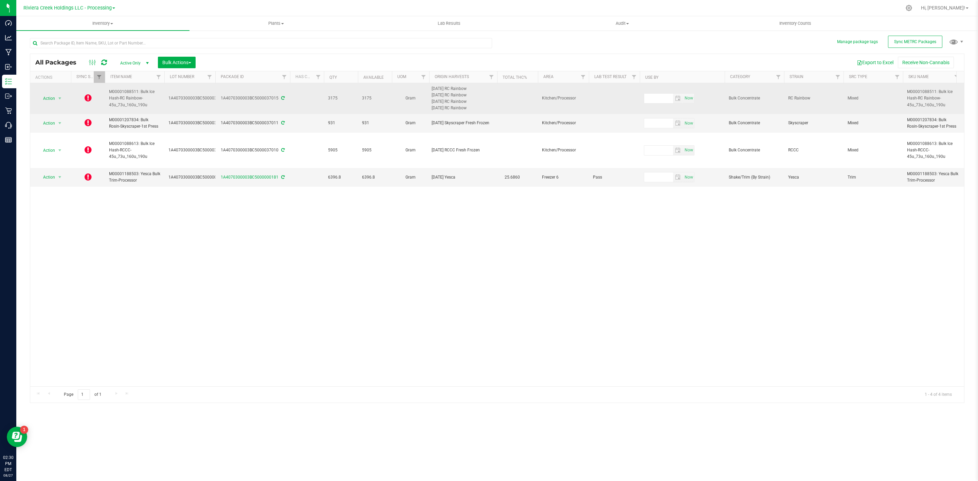
drag, startPoint x: 153, startPoint y: 105, endPoint x: 98, endPoint y: 89, distance: 57.5
click at [146, 110] on td "M00001088511: Bulk Ice Hash-RC Rainbow-45u_73u_160u_190u" at bounding box center [134, 98] width 59 height 31
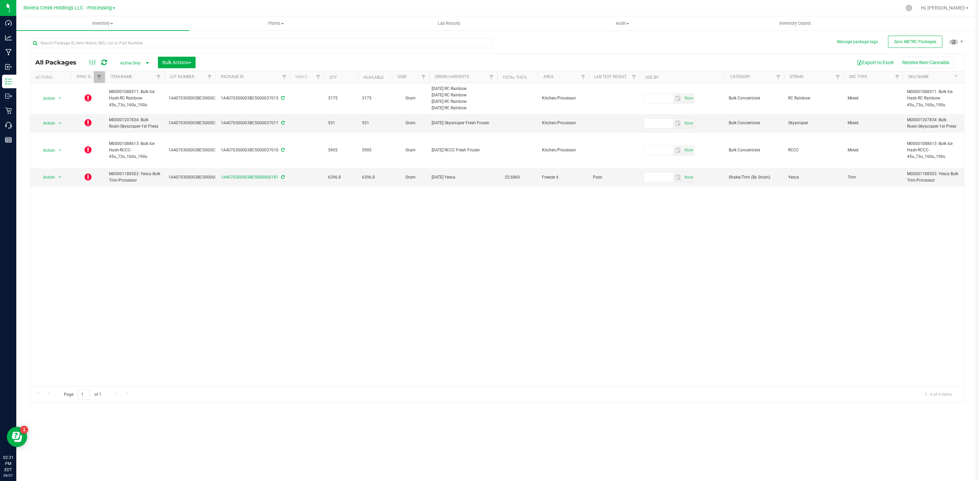
click at [112, 307] on div "Action Action Edit attributes Global inventory Lock package Package audit log P…" at bounding box center [497, 234] width 934 height 303
drag, startPoint x: 144, startPoint y: 181, endPoint x: 86, endPoint y: 169, distance: 59.2
click at [113, 191] on div "Action Action Edit attributes Global inventory Lock package Package audit log P…" at bounding box center [497, 234] width 934 height 303
drag, startPoint x: 147, startPoint y: 182, endPoint x: 101, endPoint y: 175, distance: 46.7
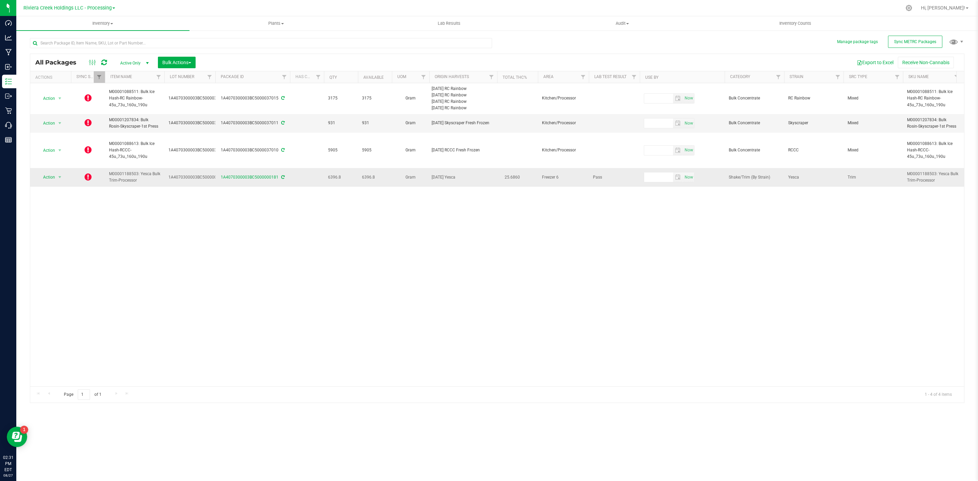
drag, startPoint x: 143, startPoint y: 216, endPoint x: 140, endPoint y: 213, distance: 4.1
click at [142, 216] on div "Action Action Edit attributes Global inventory Lock package Package audit log P…" at bounding box center [497, 234] width 934 height 303
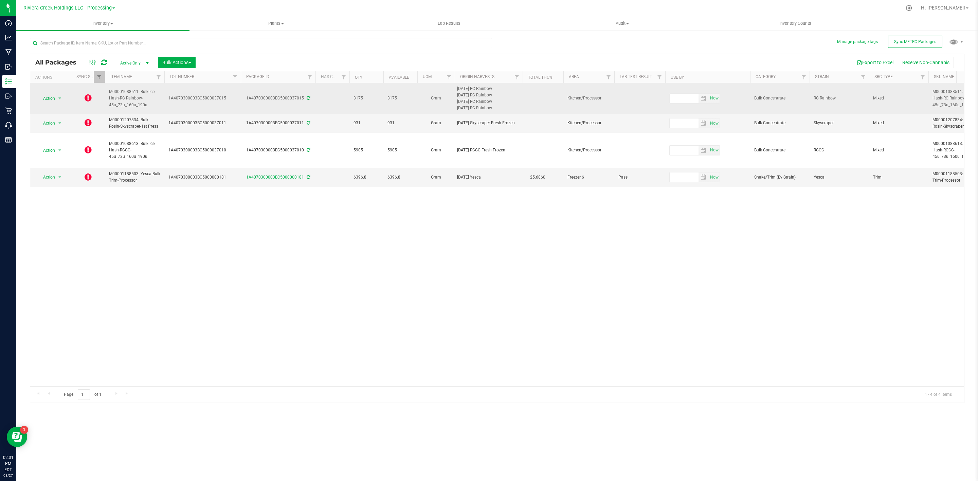
drag, startPoint x: 214, startPoint y: 76, endPoint x: 245, endPoint y: 110, distance: 46.4
click at [244, 80] on div "Actions Sync Status Item Name Lot Number Package ID Has COA Qty Available UOM O…" at bounding box center [493, 77] width 926 height 12
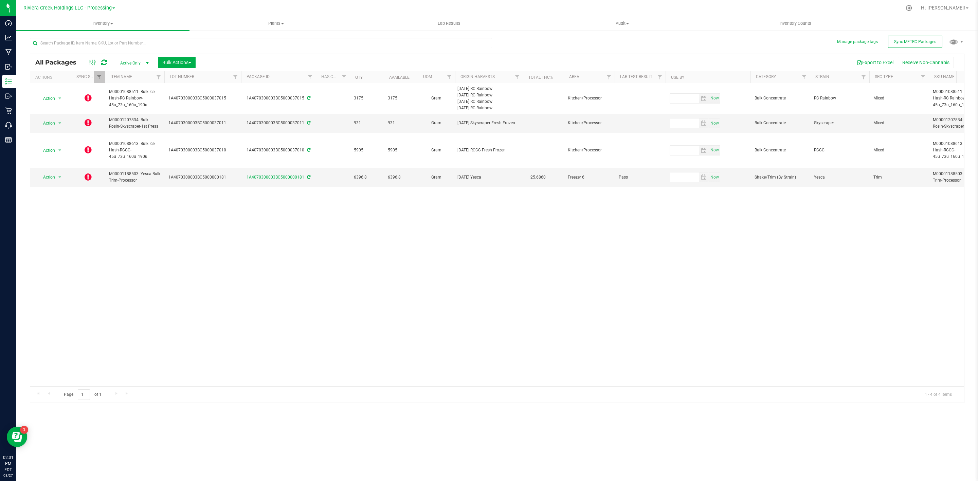
click at [101, 224] on div "Action Action Edit attributes Global inventory Lock package Package audit log P…" at bounding box center [497, 234] width 934 height 303
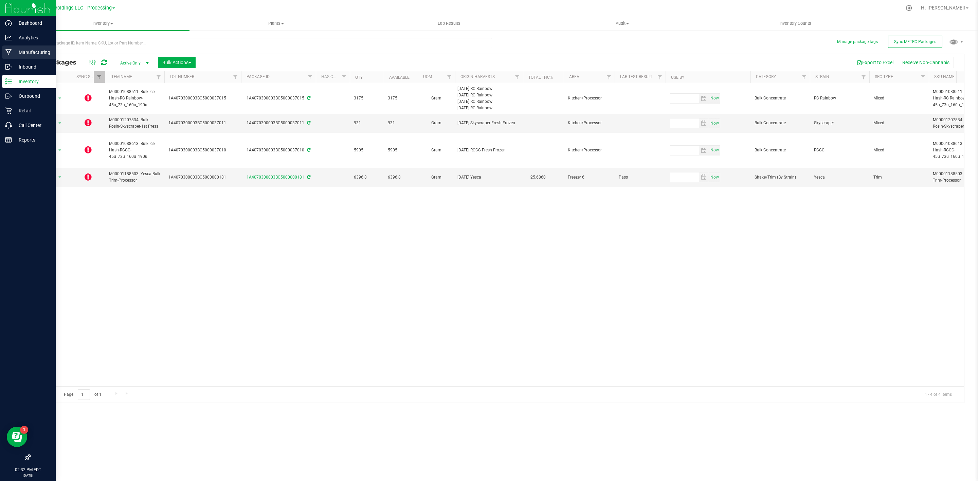
click at [16, 53] on p "Manufacturing" at bounding box center [32, 52] width 41 height 8
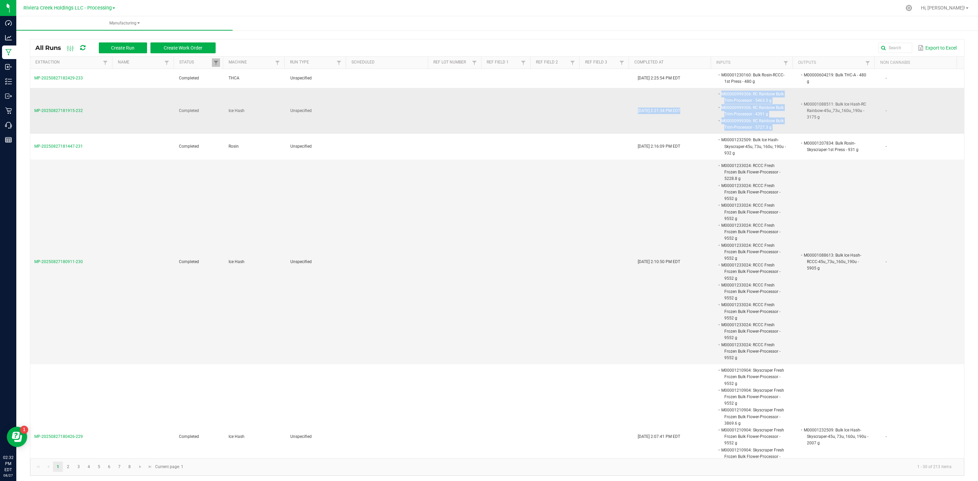
drag, startPoint x: 828, startPoint y: 122, endPoint x: 591, endPoint y: 109, distance: 237.4
click at [594, 108] on tr "MP-20250827181915-232 Completed Ice Hash Unspecified Aug 27, 2025 2:21:34 PM ED…" at bounding box center [497, 111] width 934 height 46
click at [603, 122] on td at bounding box center [609, 111] width 50 height 46
click at [72, 259] on span "MP-20250827180911-230" at bounding box center [58, 261] width 49 height 5
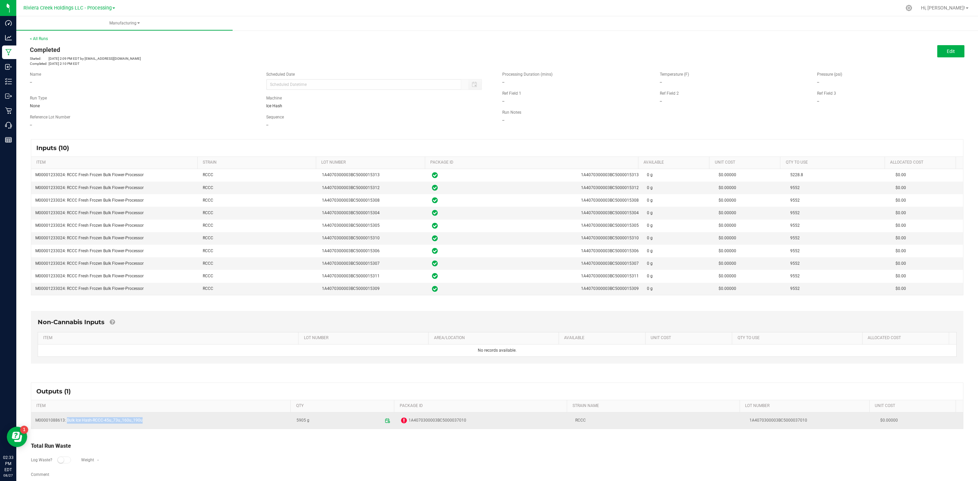
drag, startPoint x: 148, startPoint y: 425, endPoint x: 67, endPoint y: 428, distance: 81.2
click at [67, 428] on td "M00001088613: Bulk Ice Hash-RCCC-45u_73u_160u_190u" at bounding box center [161, 421] width 261 height 16
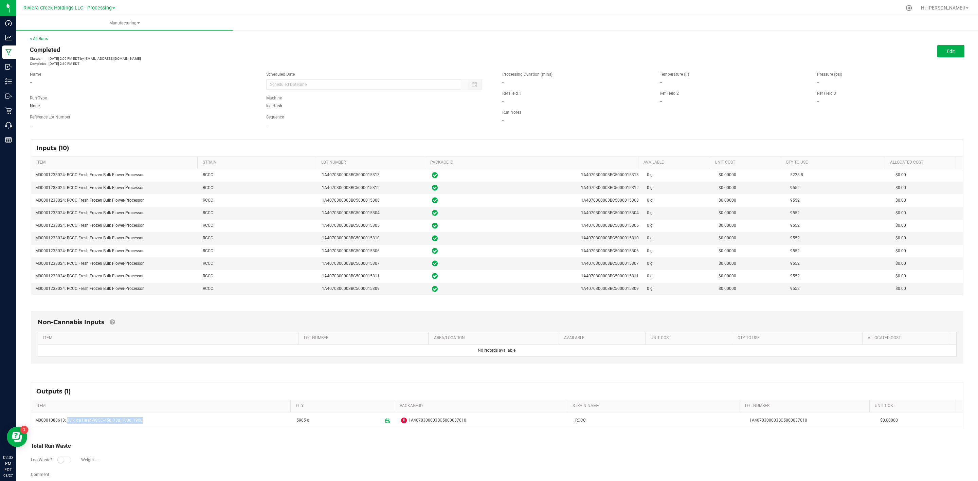
copy td "Bulk Ice Hash-RCCC-45u_73u_160u_190u"
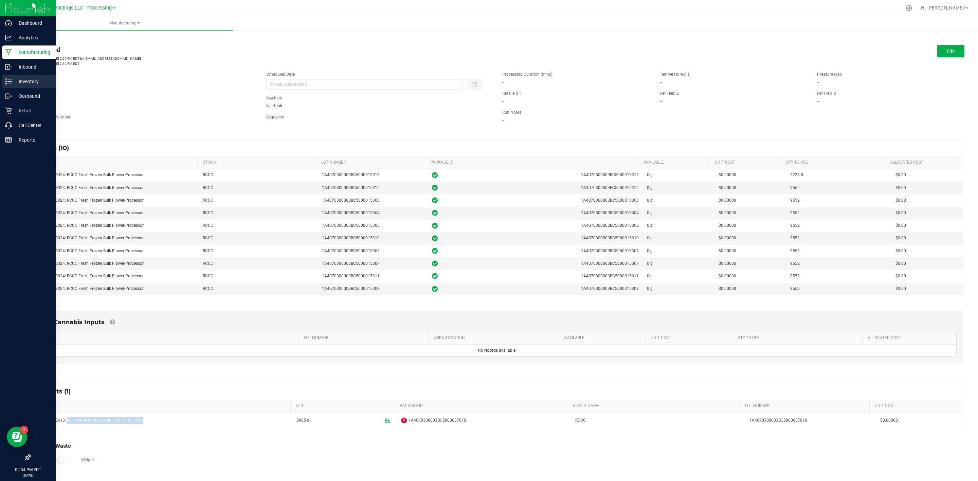
click at [26, 84] on p "Inventory" at bounding box center [32, 81] width 41 height 8
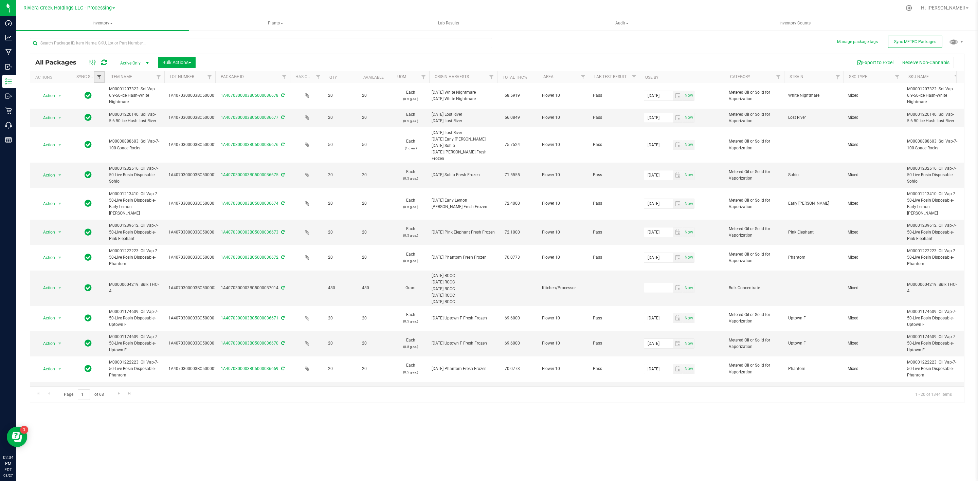
click at [102, 79] on span "Filter" at bounding box center [98, 76] width 5 height 5
click at [120, 132] on span "Out of sync" at bounding box center [118, 134] width 21 height 4
click at [105, 132] on input "Out of sync" at bounding box center [103, 134] width 4 height 4
checkbox input "true"
click at [110, 192] on button "Filter" at bounding box center [114, 187] width 33 height 15
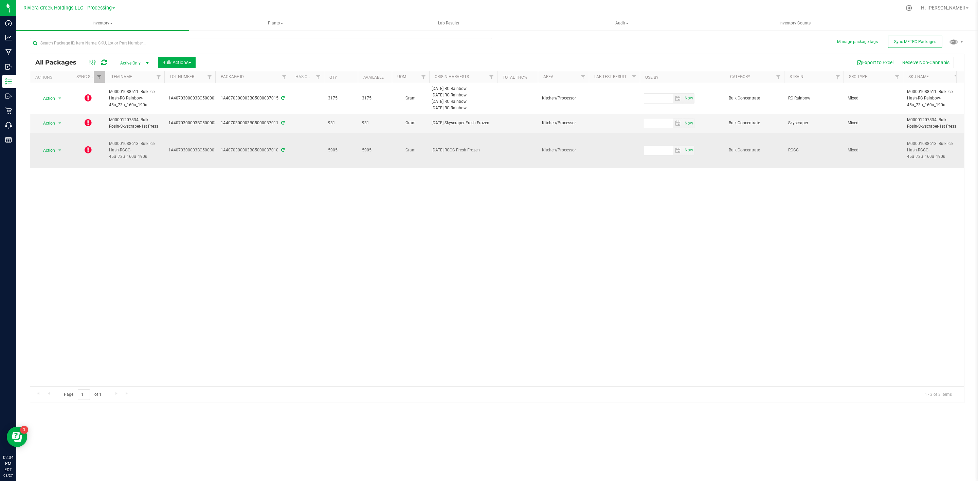
click at [282, 151] on icon at bounding box center [282, 150] width 3 height 4
click at [87, 151] on icon at bounding box center [88, 150] width 7 height 8
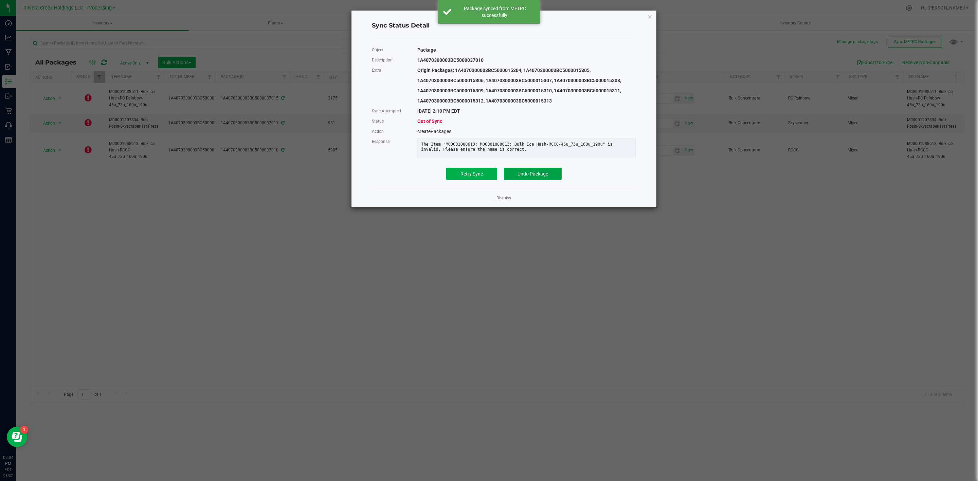
drag, startPoint x: 546, startPoint y: 181, endPoint x: 547, endPoint y: 185, distance: 4.1
click at [547, 177] on span "Undo Package" at bounding box center [532, 173] width 31 height 5
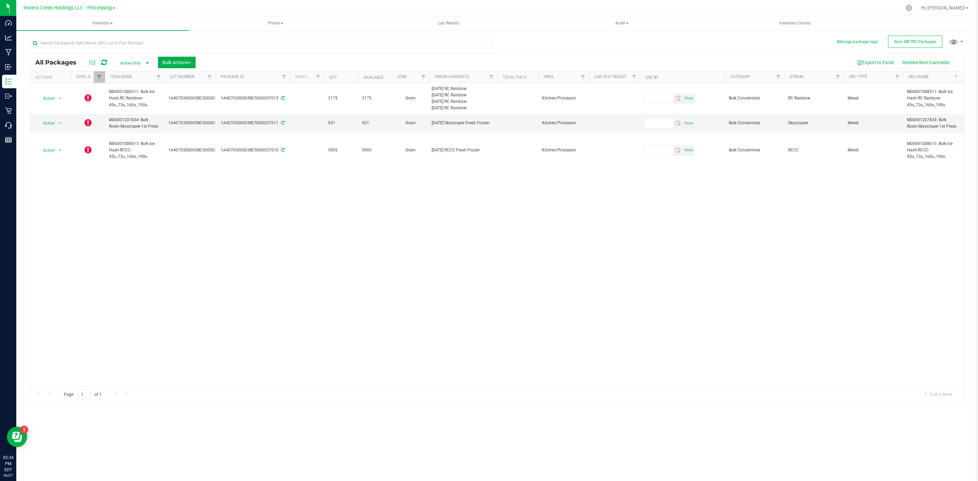
click at [104, 64] on icon at bounding box center [104, 62] width 6 height 7
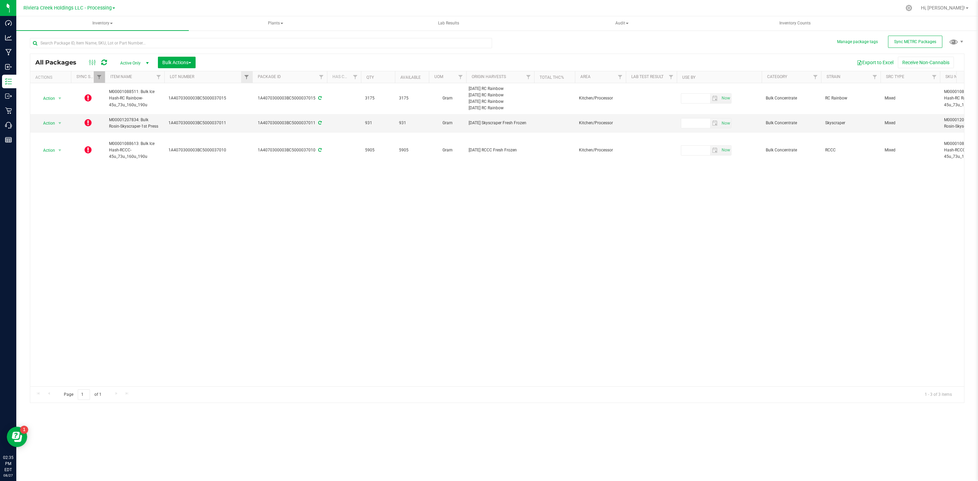
drag, startPoint x: 214, startPoint y: 75, endPoint x: 252, endPoint y: 74, distance: 37.7
click at [252, 74] on div "Actions Sync Status Item Name Lot Number Package ID Has COA Qty Available UOM O…" at bounding box center [493, 77] width 926 height 12
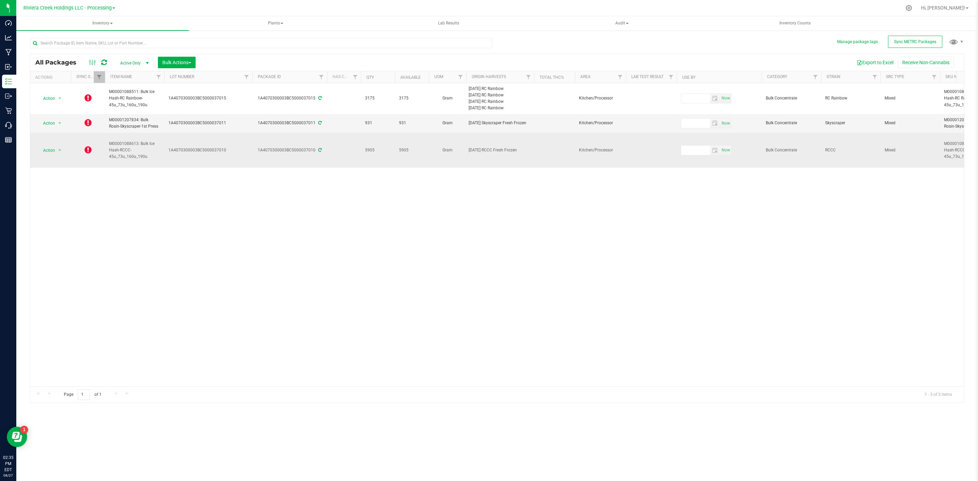
click at [85, 153] on icon at bounding box center [88, 150] width 7 height 8
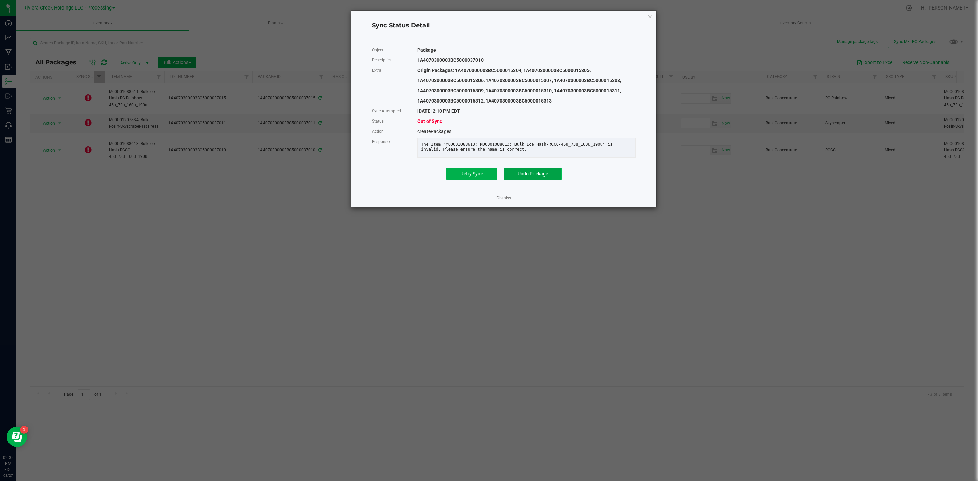
click at [516, 179] on button "Undo Package" at bounding box center [533, 174] width 58 height 12
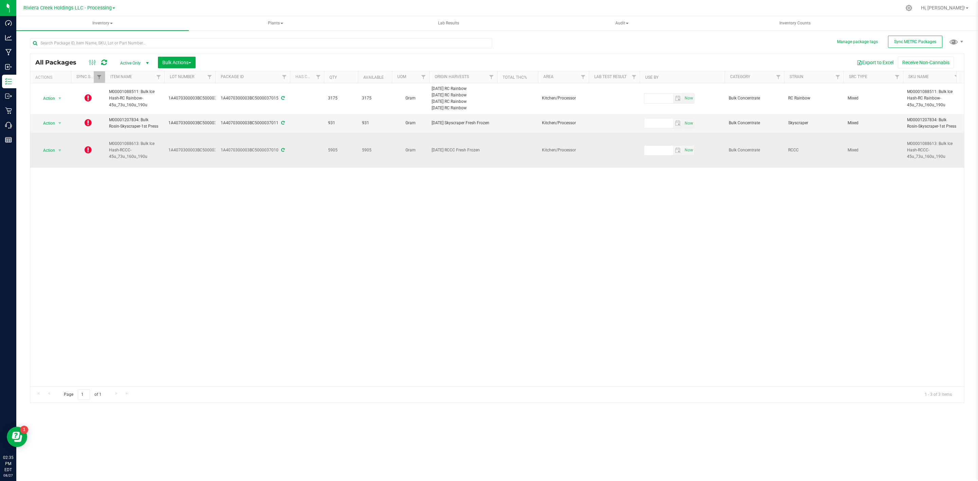
click at [281, 152] on icon at bounding box center [282, 150] width 3 height 4
click at [282, 152] on icon at bounding box center [282, 150] width 3 height 4
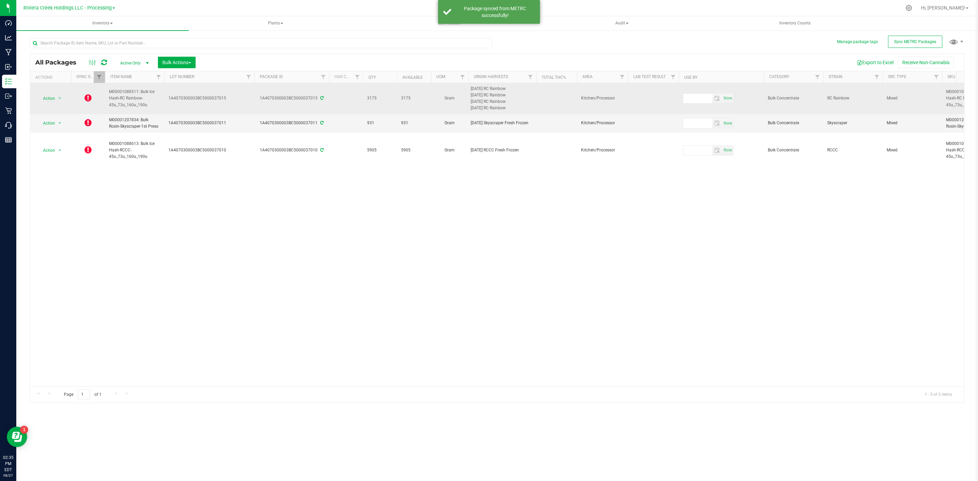
drag, startPoint x: 214, startPoint y: 78, endPoint x: 256, endPoint y: 86, distance: 42.8
click at [256, 86] on div "All Packages Active Only Active Only Lab Samples Locked All External Internal B…" at bounding box center [497, 228] width 934 height 349
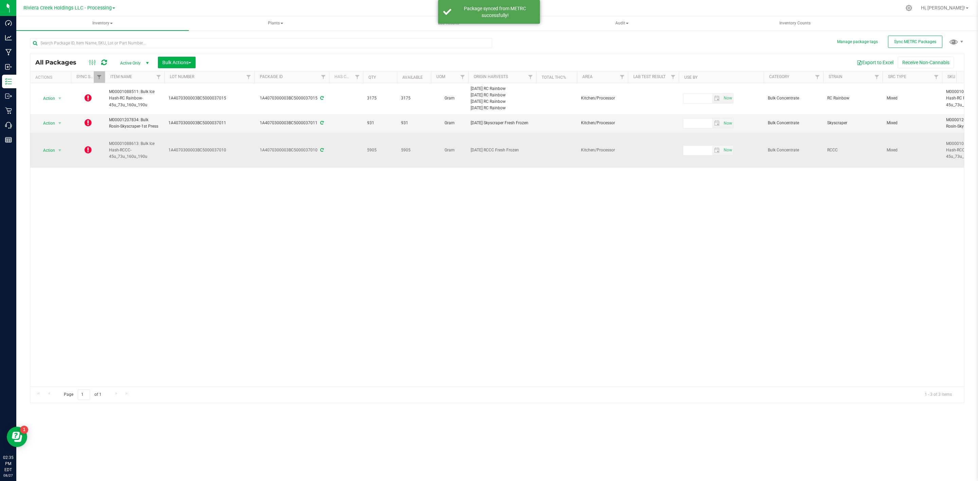
click at [93, 152] on td at bounding box center [88, 150] width 34 height 35
click at [89, 152] on icon at bounding box center [88, 150] width 7 height 8
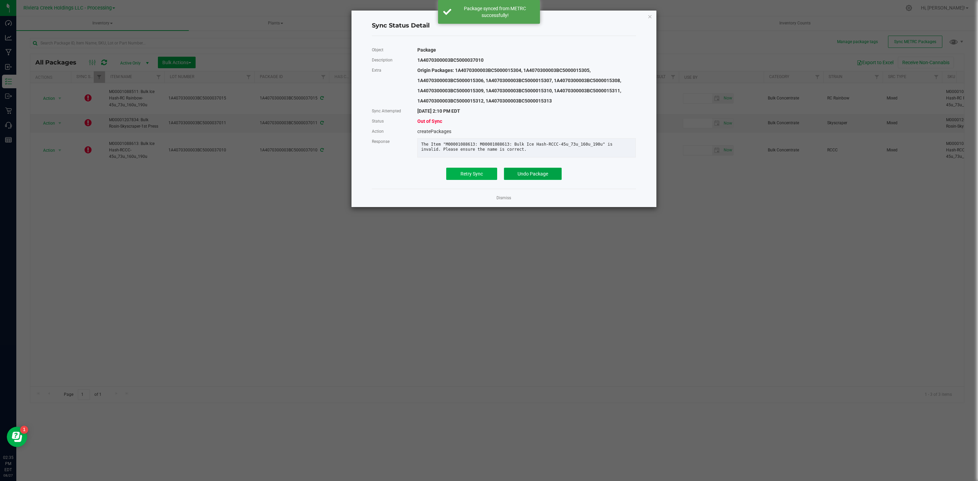
click at [538, 177] on span "Undo Package" at bounding box center [532, 173] width 31 height 5
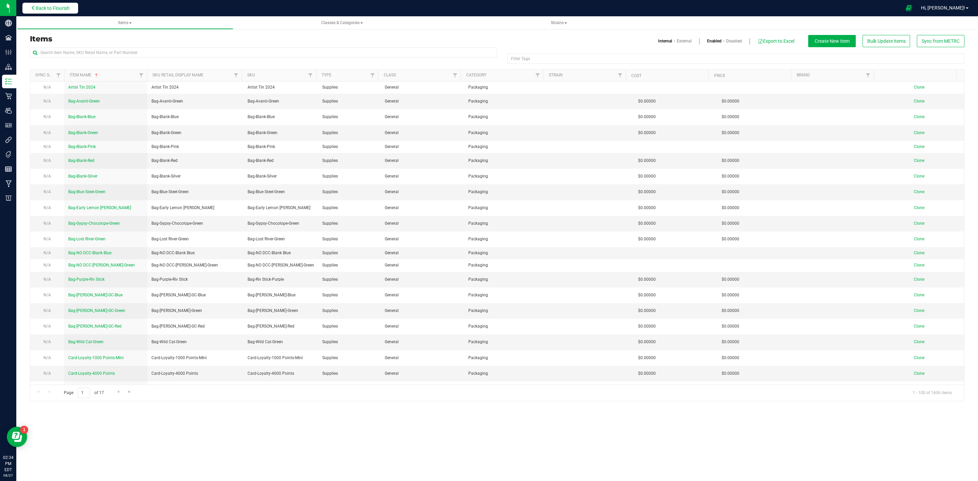
click at [59, 10] on span "Back to Flourish" at bounding box center [53, 7] width 34 height 5
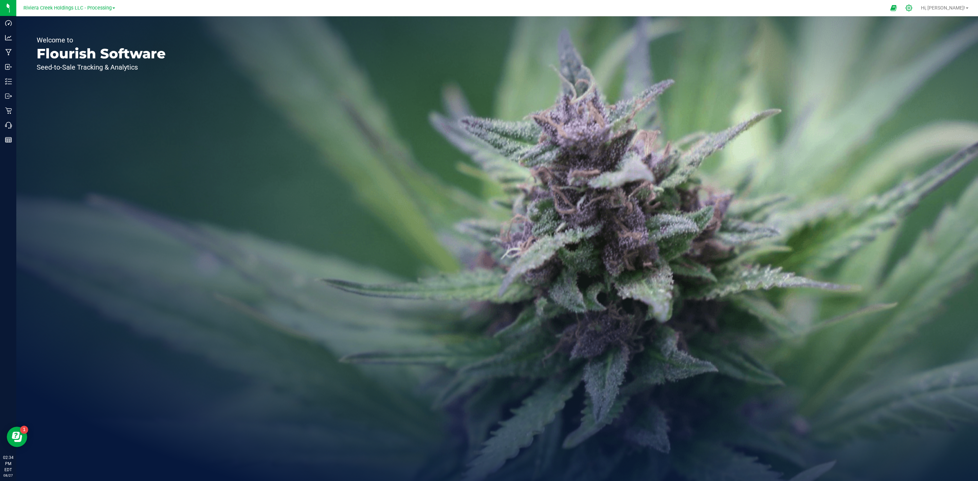
click at [914, 8] on div at bounding box center [909, 7] width 10 height 7
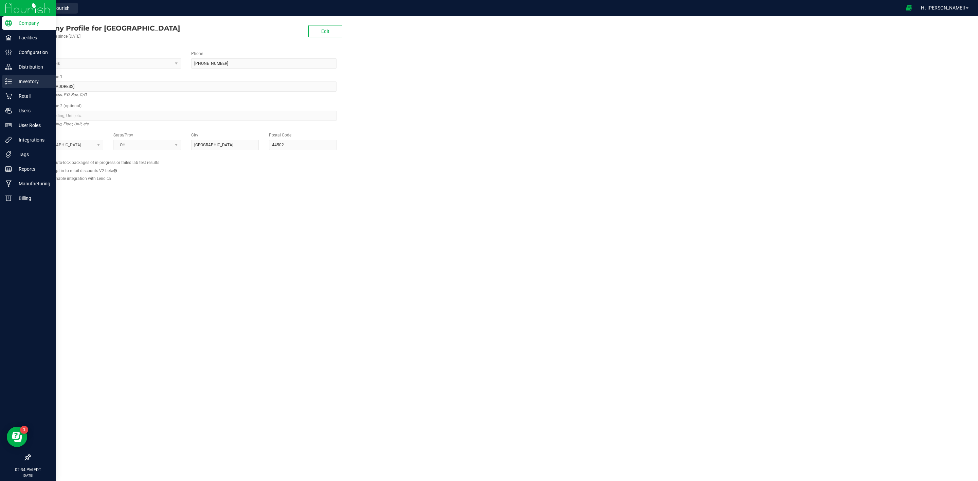
click at [9, 80] on icon at bounding box center [8, 81] width 7 height 7
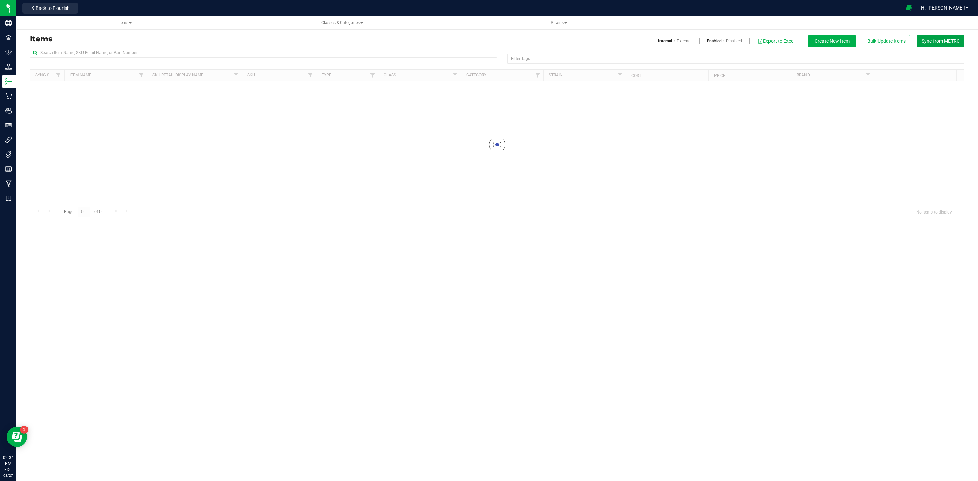
click at [939, 38] on span "Sync from METRC" at bounding box center [941, 40] width 38 height 5
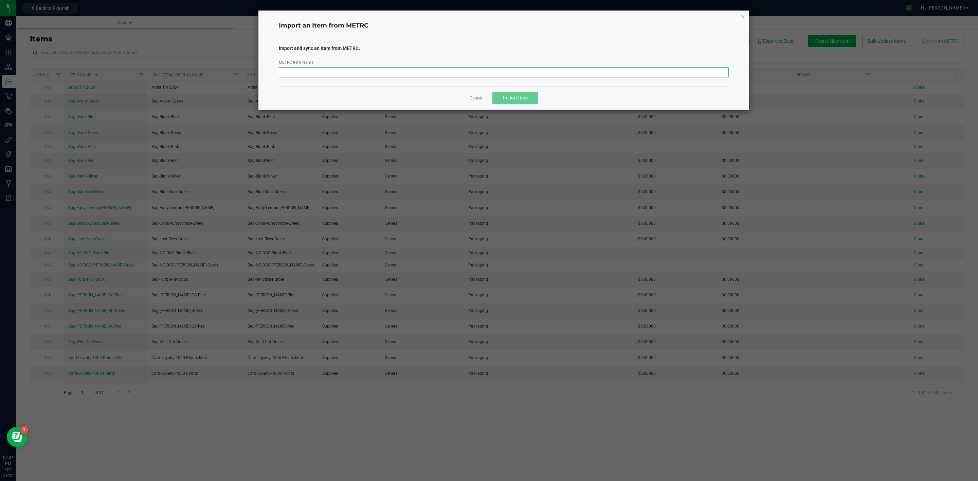
click at [480, 76] on input "METRC Item Name" at bounding box center [504, 72] width 450 height 10
paste input "M00001244569: Bulk Ice Hash-RCCC-45u_73u_160u_190u"
type input "M00001244569: Bulk Ice Hash-RCCC-45u_73u_160u_190u"
click at [525, 97] on span "Import Item" at bounding box center [515, 97] width 25 height 5
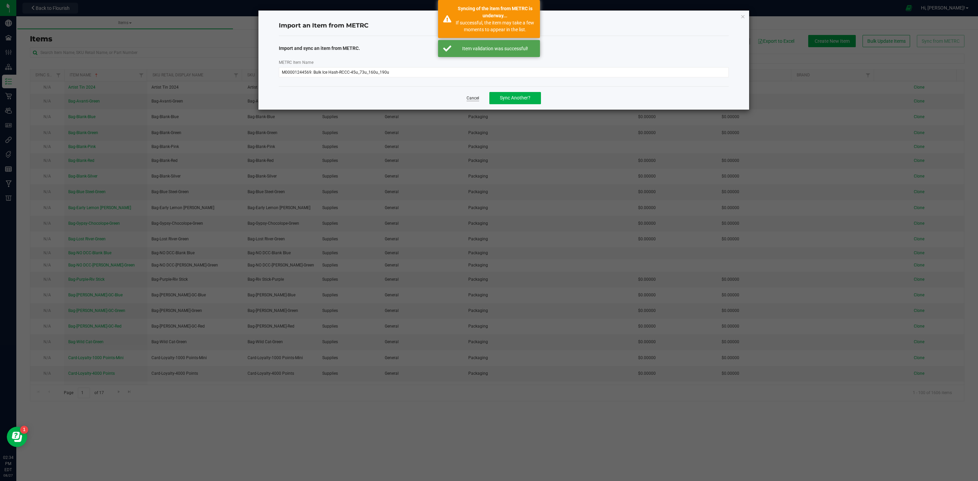
click at [476, 100] on link "Cancel" at bounding box center [473, 98] width 13 height 6
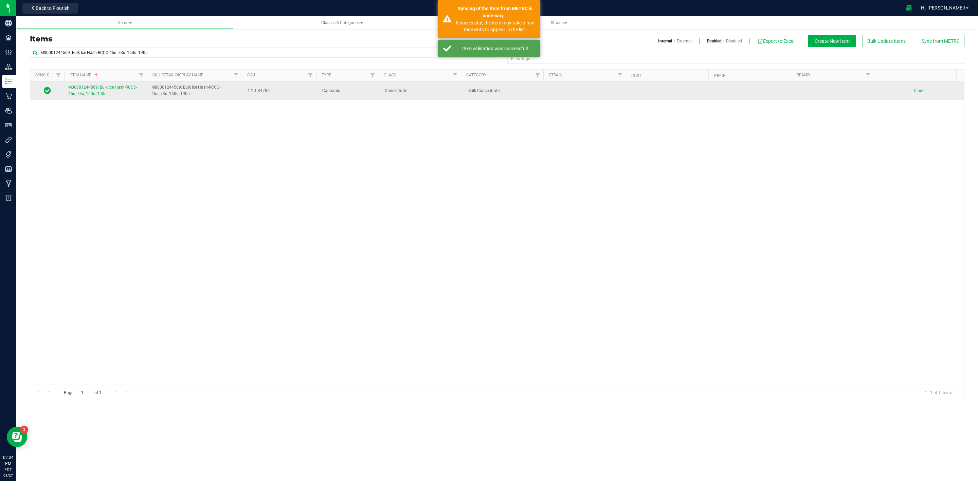
drag, startPoint x: 83, startPoint y: 102, endPoint x: 85, endPoint y: 90, distance: 12.1
click at [85, 90] on span "M00001244569: Bulk Ice Hash-RCCC-45u_73u_160u_190u" at bounding box center [102, 90] width 69 height 11
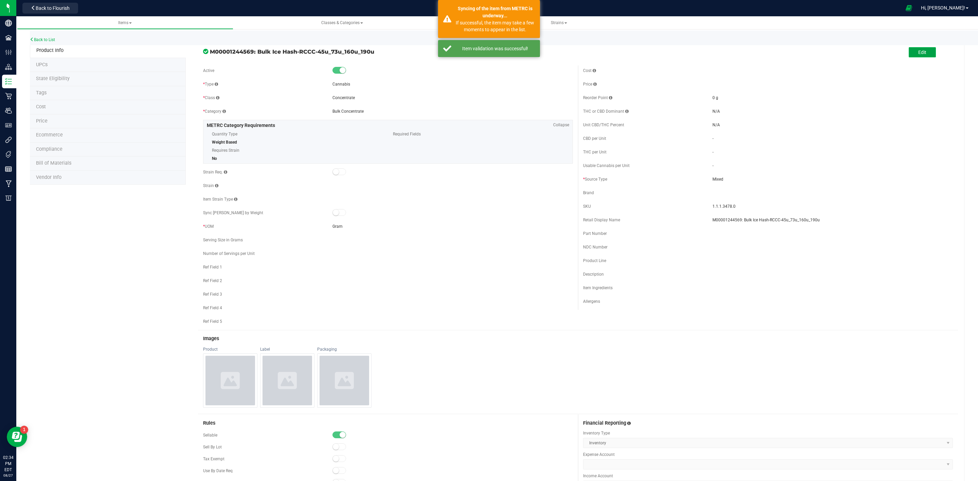
click at [918, 52] on span "Edit" at bounding box center [922, 52] width 8 height 5
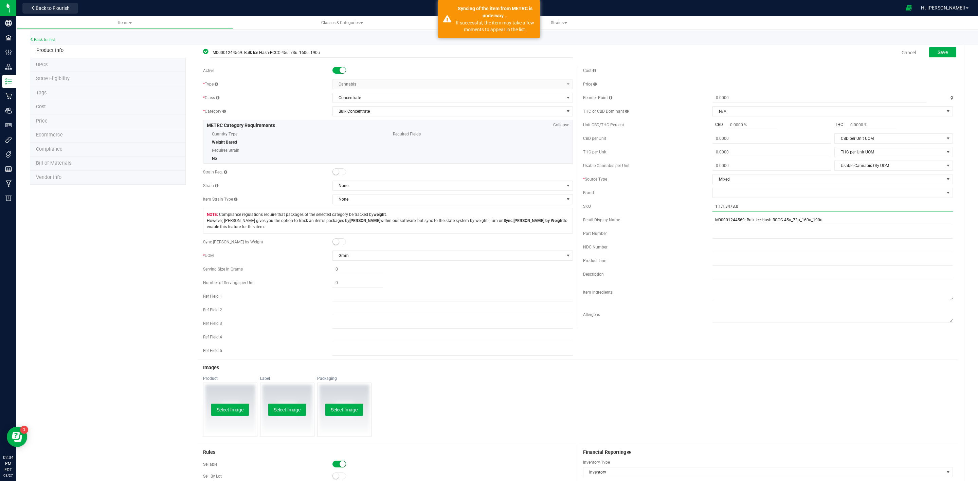
drag, startPoint x: 740, startPoint y: 209, endPoint x: 658, endPoint y: 211, distance: 81.5
click at [670, 212] on div "SKU 1.1.1.3478.0" at bounding box center [768, 206] width 370 height 10
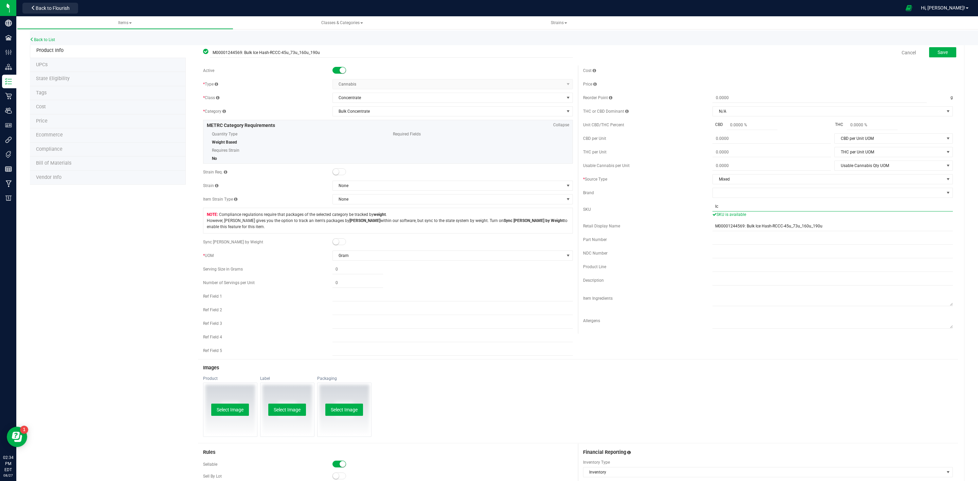
type input "I"
click at [644, 247] on div "NDC Number" at bounding box center [647, 247] width 129 height 6
click at [902, 54] on link "Cancel" at bounding box center [909, 52] width 14 height 7
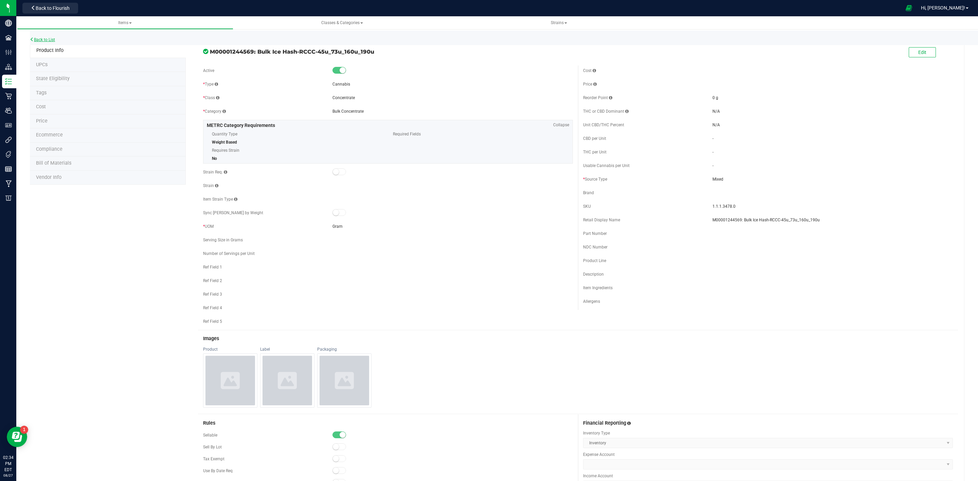
click at [43, 38] on link "Back to List" at bounding box center [42, 39] width 25 height 5
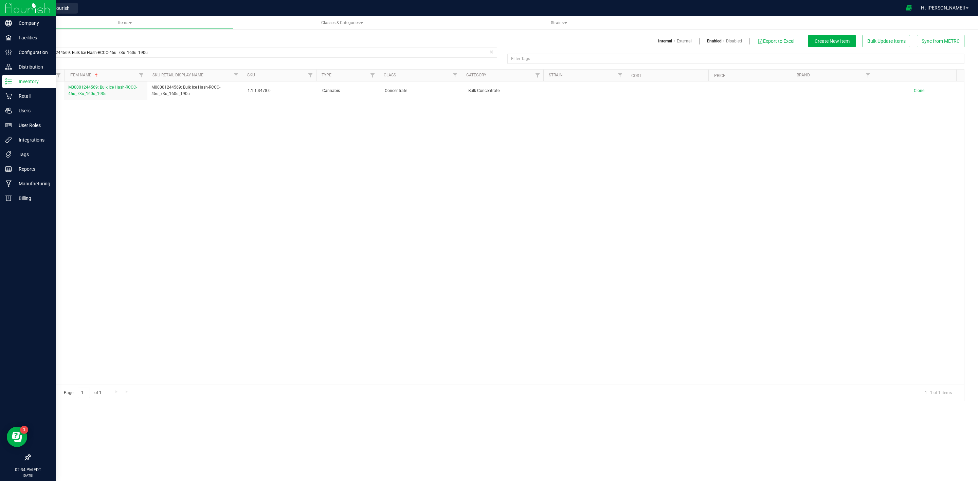
click at [54, 7] on div at bounding box center [28, 8] width 56 height 16
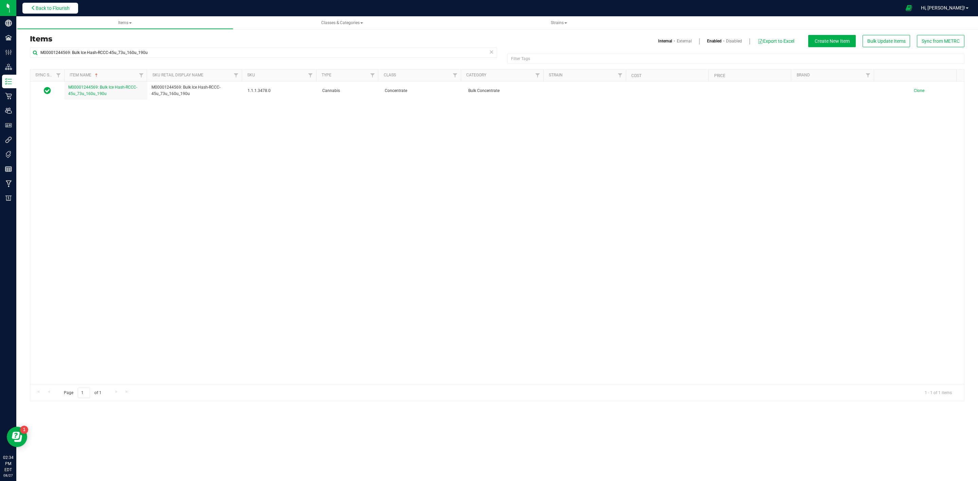
click at [69, 7] on span "Back to Flourish" at bounding box center [53, 7] width 34 height 5
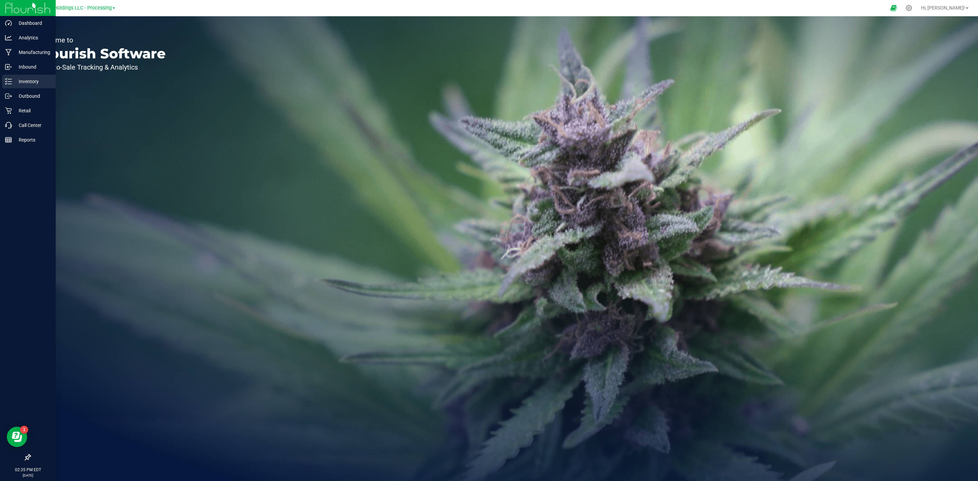
click at [10, 76] on div "Inventory" at bounding box center [29, 82] width 54 height 14
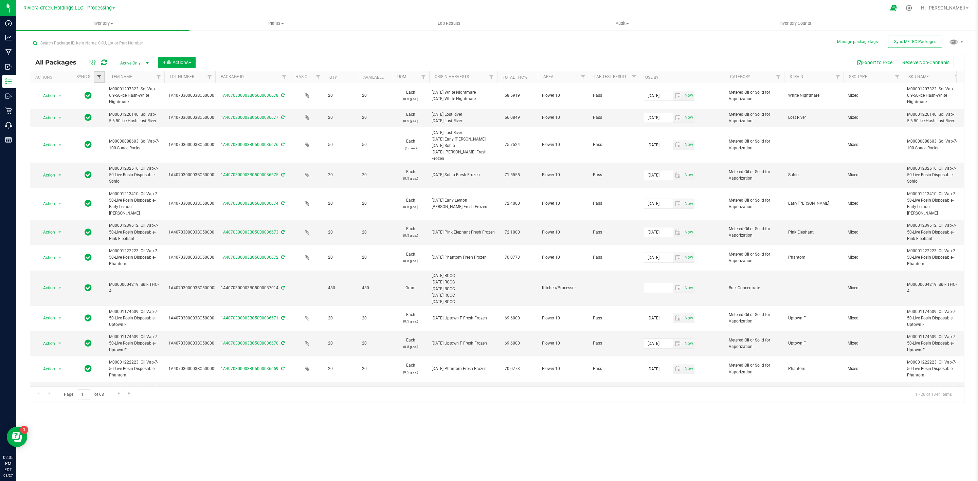
click at [99, 76] on span "Filter" at bounding box center [98, 76] width 5 height 5
click at [118, 131] on li "Out of sync" at bounding box center [133, 133] width 70 height 7
click at [117, 135] on span "Out of sync" at bounding box center [118, 134] width 21 height 4
click at [105, 135] on input "Out of sync" at bounding box center [103, 134] width 4 height 4
checkbox input "true"
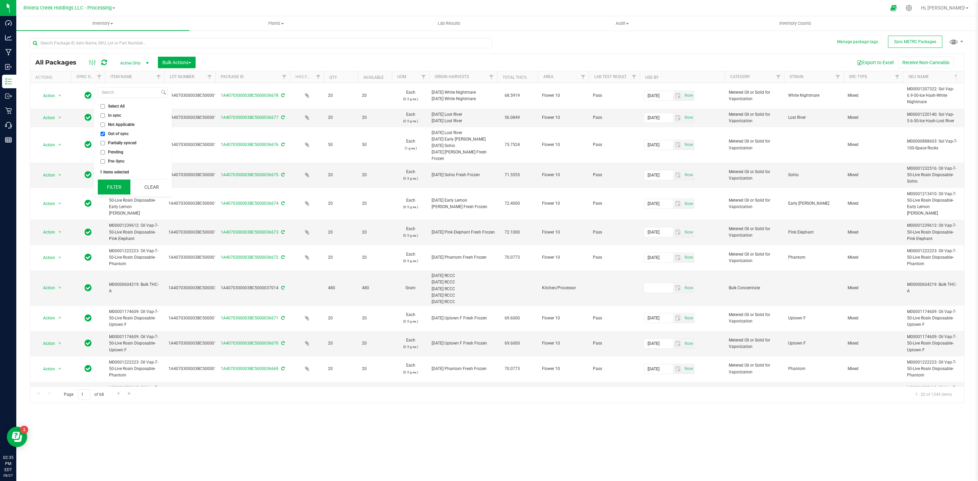
click at [117, 189] on button "Filter" at bounding box center [114, 187] width 33 height 15
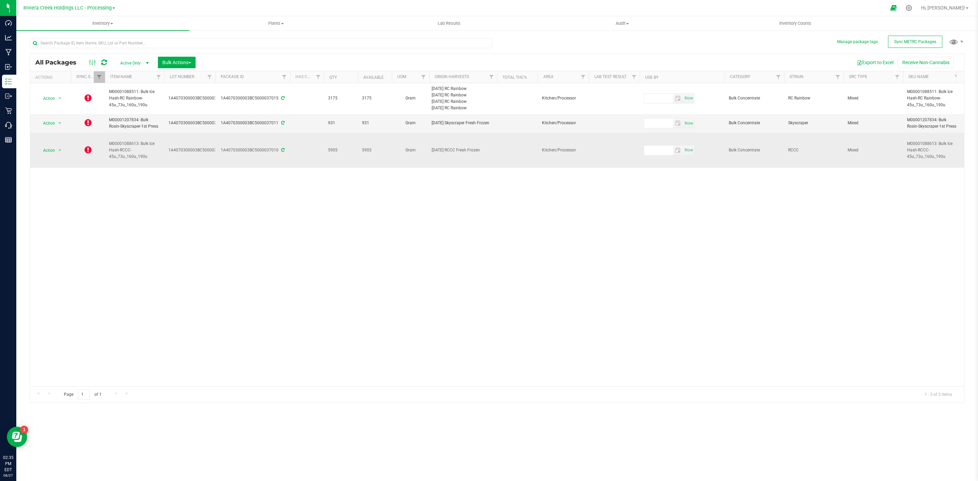
click at [84, 151] on td at bounding box center [88, 150] width 34 height 35
click at [91, 152] on icon at bounding box center [88, 150] width 7 height 8
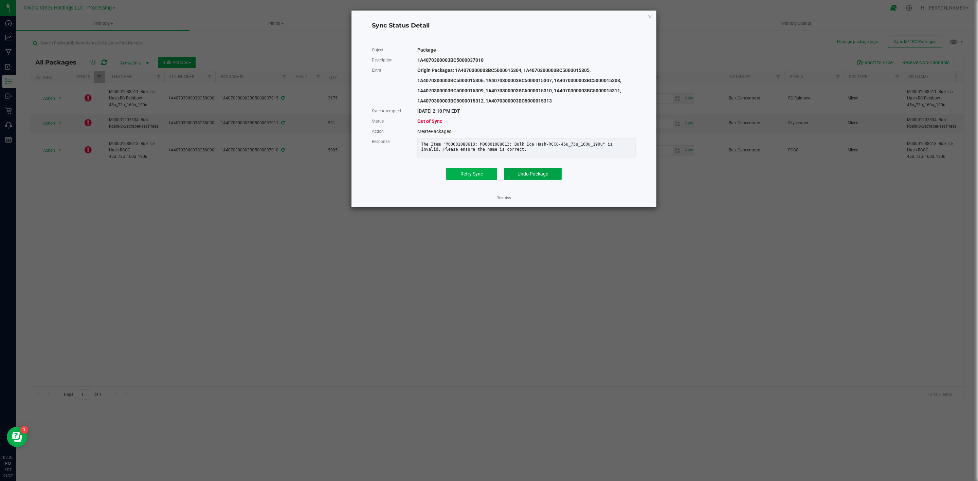
click at [542, 177] on span "Undo Package" at bounding box center [532, 173] width 31 height 5
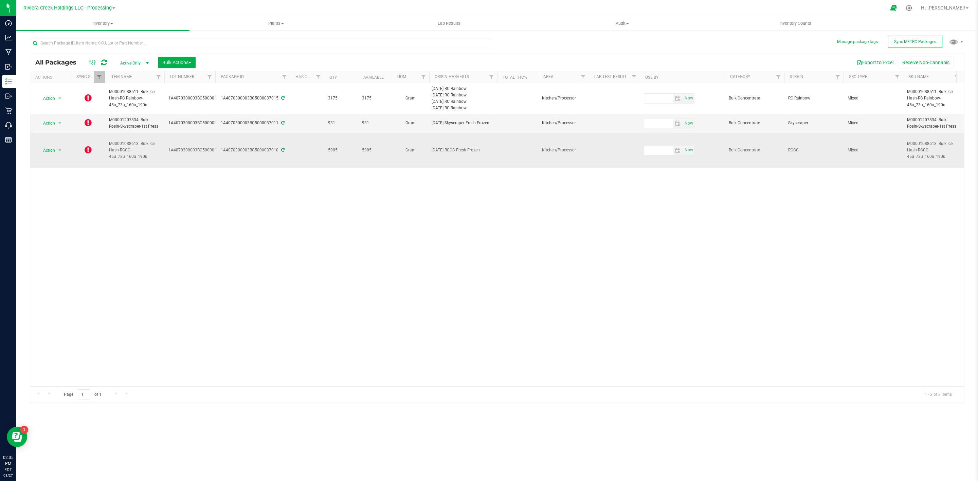
click at [90, 152] on icon at bounding box center [88, 150] width 7 height 8
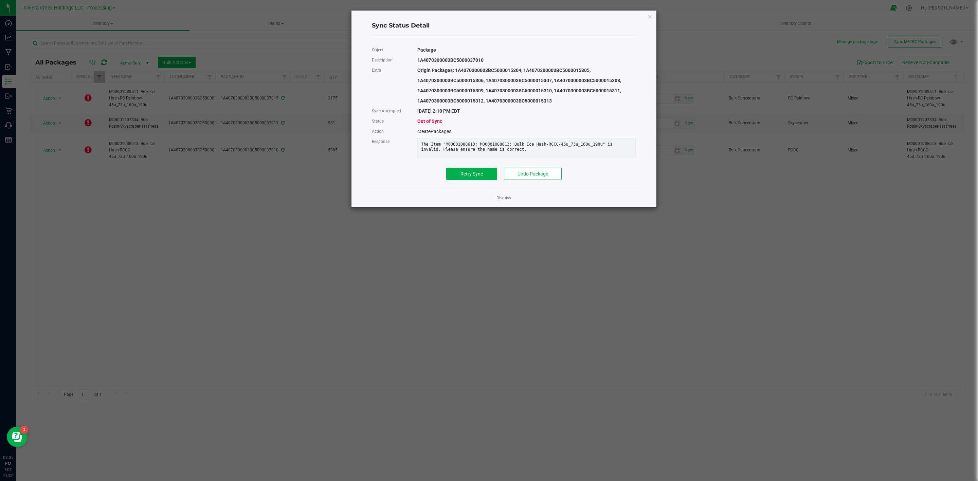
click at [535, 174] on div "Object Package Description 1A4070300003BC5000037010 Extra Origin Packages: 1A40…" at bounding box center [504, 112] width 264 height 135
click at [537, 177] on button "Undo Package" at bounding box center [533, 174] width 58 height 12
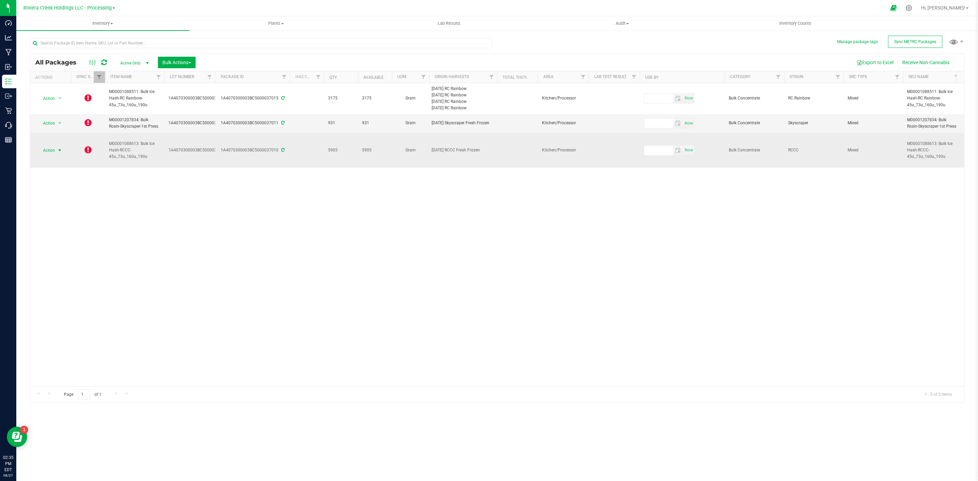
click at [54, 153] on span "Action" at bounding box center [46, 151] width 18 height 10
click at [286, 149] on div "1A4070300003BC5000037010" at bounding box center [252, 150] width 77 height 6
click at [284, 151] on icon at bounding box center [282, 150] width 3 height 4
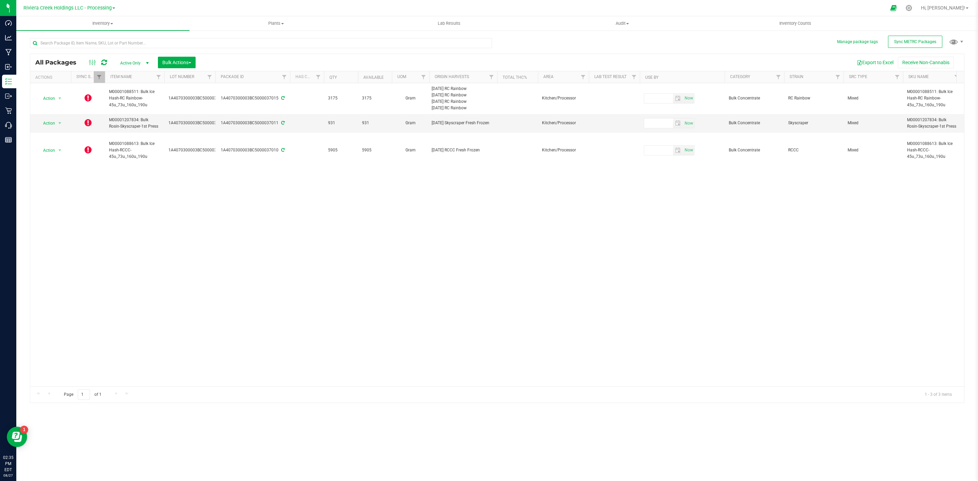
click at [289, 239] on div "Action Action Edit attributes Global inventory Lock package Package audit log P…" at bounding box center [497, 234] width 934 height 303
click at [90, 127] on icon at bounding box center [88, 123] width 7 height 8
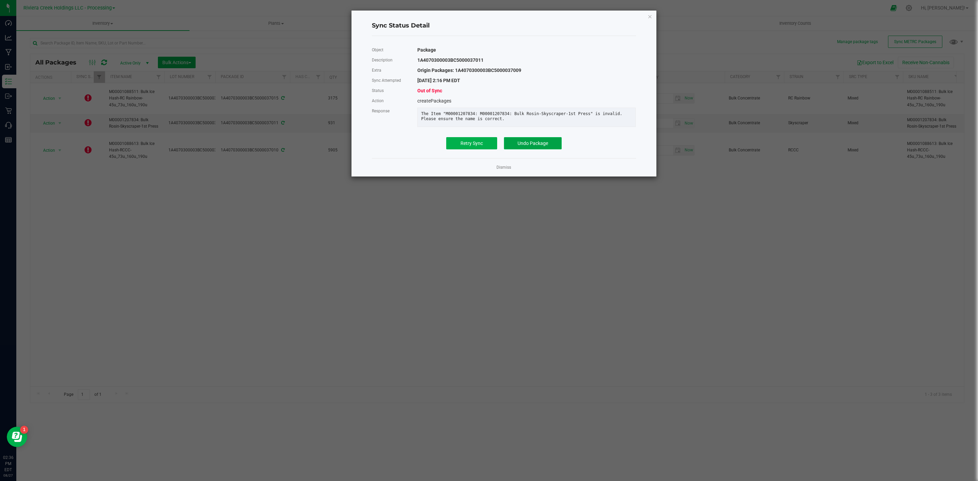
click at [516, 149] on button "Undo Package" at bounding box center [533, 143] width 58 height 12
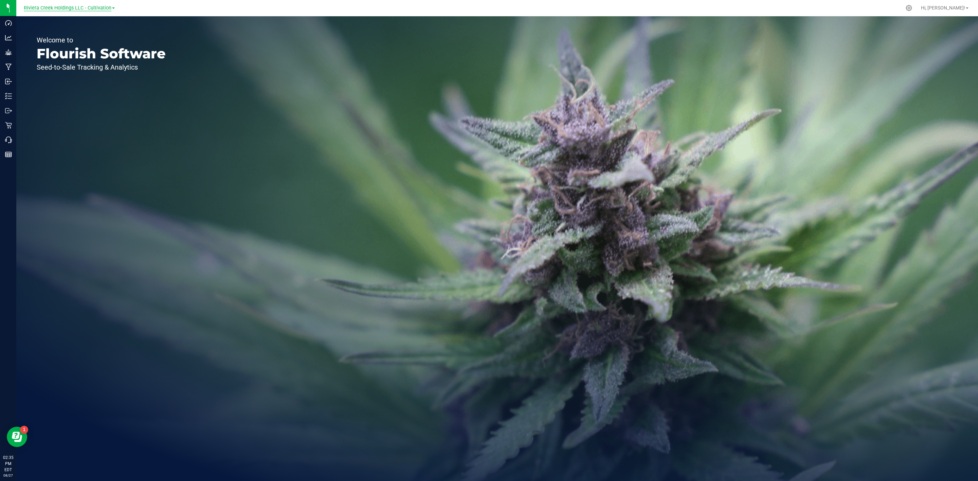
click at [60, 7] on span "Riviera Creek Holdings LLC - Cultivation" at bounding box center [68, 8] width 88 height 6
click at [62, 31] on link "Riviera Creek Holdings LLC - Processing" at bounding box center [69, 33] width 99 height 9
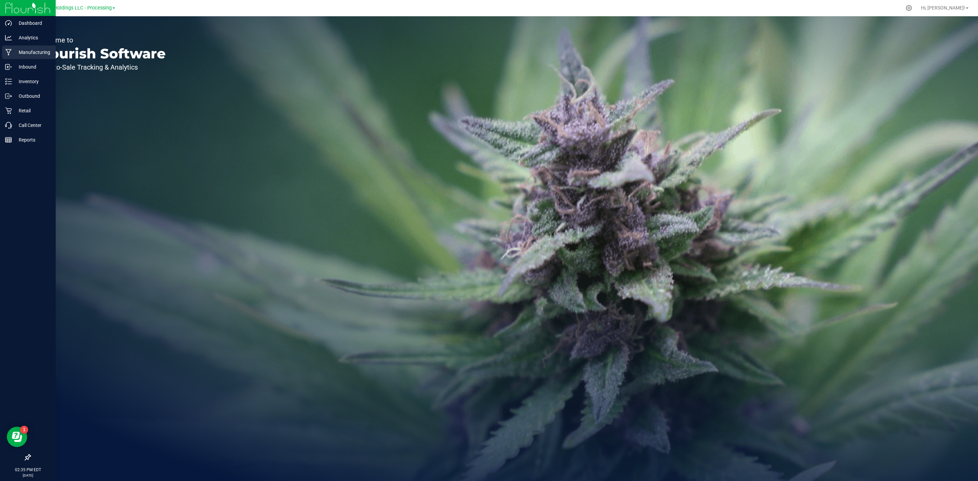
click at [22, 54] on p "Manufacturing" at bounding box center [32, 52] width 41 height 8
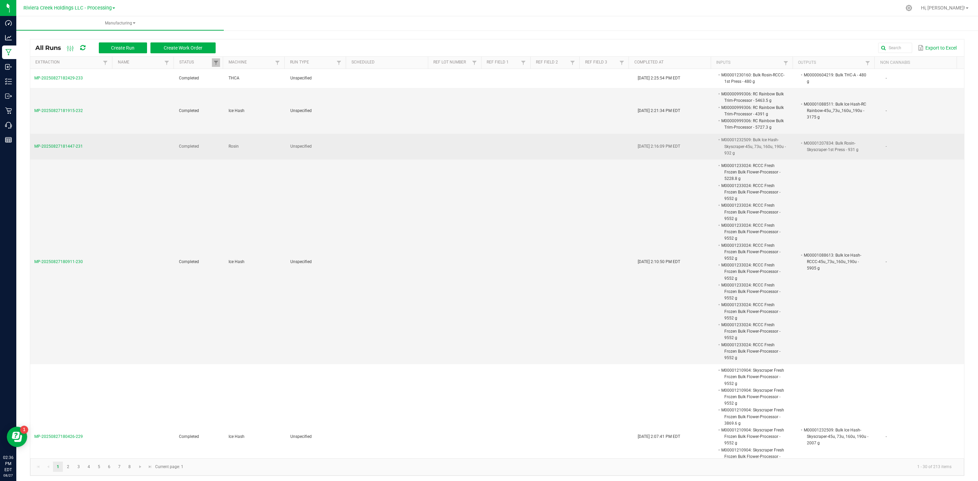
click at [46, 145] on span "MP-20250827181447-231" at bounding box center [58, 146] width 49 height 5
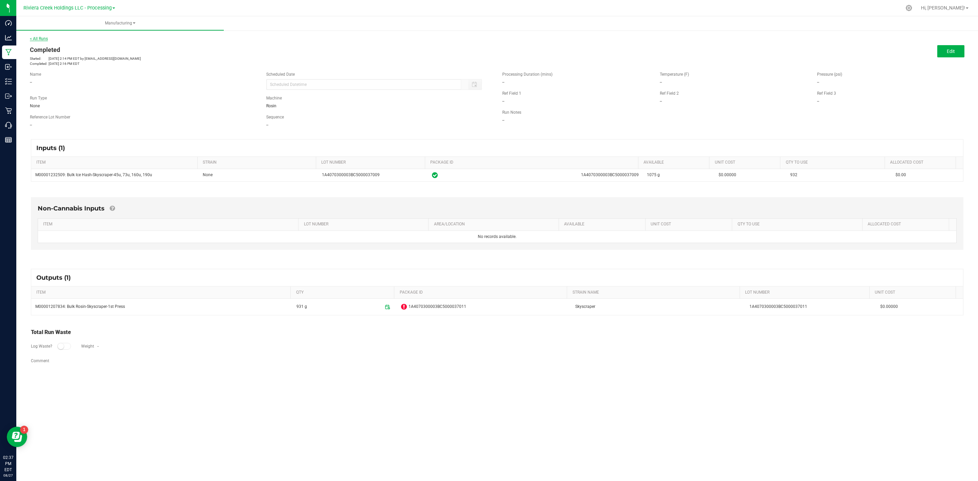
click at [38, 39] on link "< All Runs" at bounding box center [39, 38] width 18 height 5
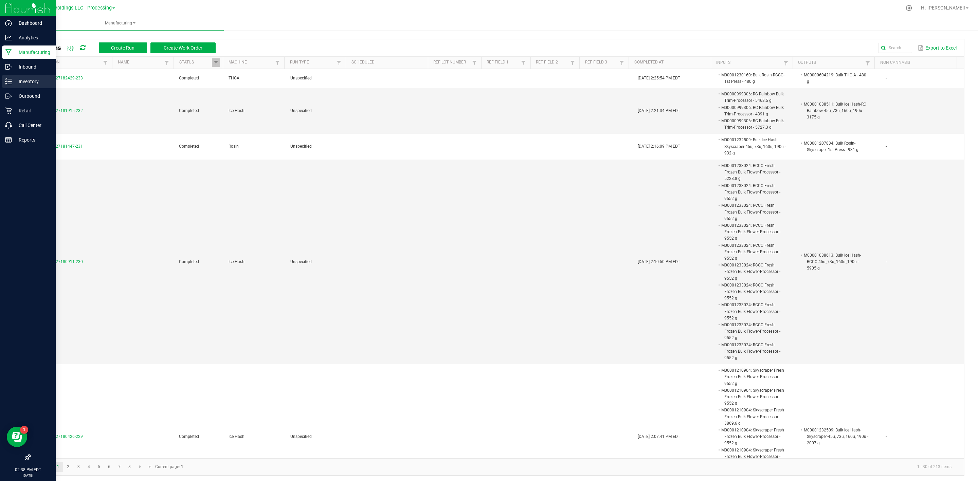
click at [11, 87] on div "Inventory" at bounding box center [29, 82] width 54 height 14
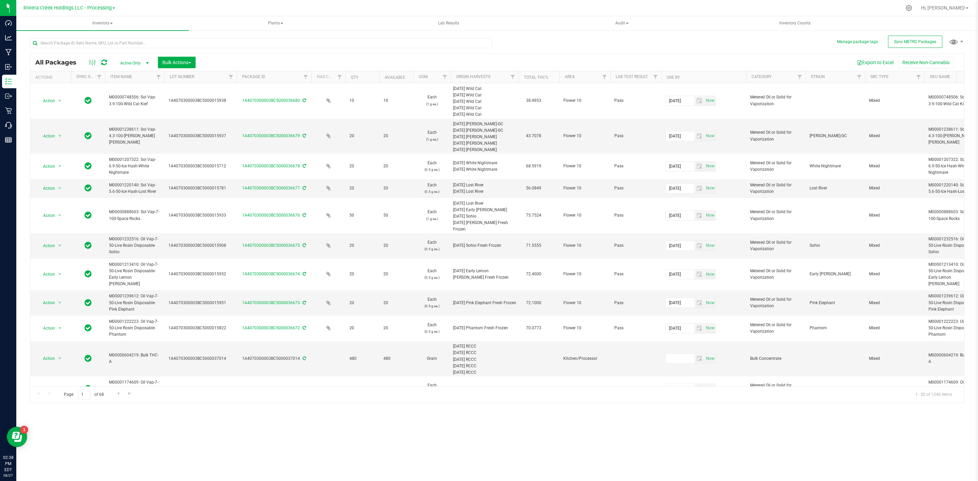
drag, startPoint x: 214, startPoint y: 75, endPoint x: 238, endPoint y: 74, distance: 24.4
click at [238, 74] on div "Actions Sync Status Item Name Lot Number Package ID Has COA Qty Available UOM O…" at bounding box center [493, 77] width 926 height 12
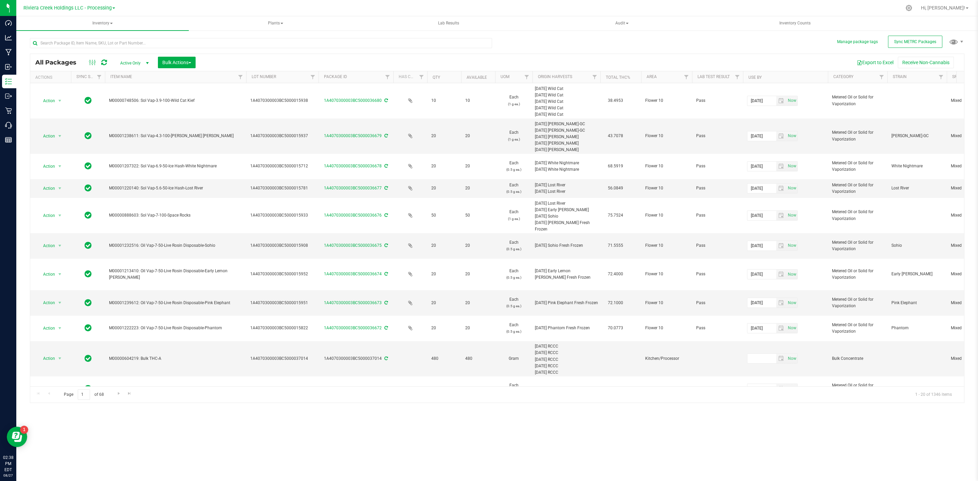
drag, startPoint x: 164, startPoint y: 75, endPoint x: 249, endPoint y: 81, distance: 85.2
click at [249, 81] on div "Actions Sync Status Item Name Lot Number Package ID Has COA Qty Available UOM O…" at bounding box center [493, 77] width 926 height 12
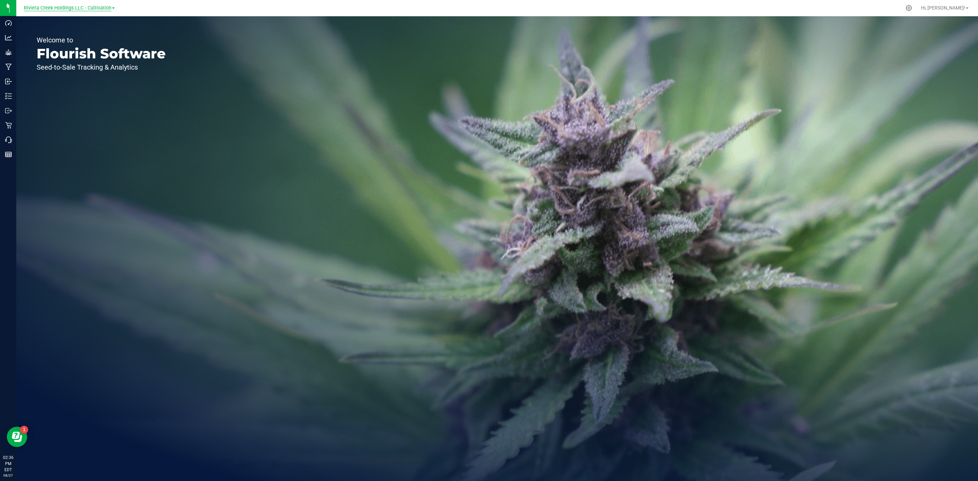
click at [95, 7] on span "Riviera Creek Holdings LLC - Cultivation" at bounding box center [68, 8] width 88 height 6
click at [104, 34] on link "Riviera Creek Holdings LLC - Processing" at bounding box center [69, 33] width 99 height 9
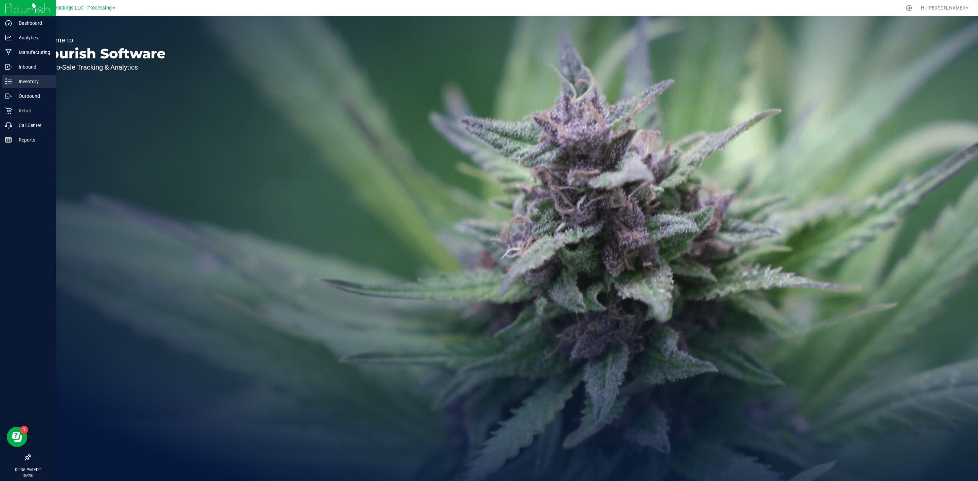
click at [24, 81] on p "Inventory" at bounding box center [32, 81] width 41 height 8
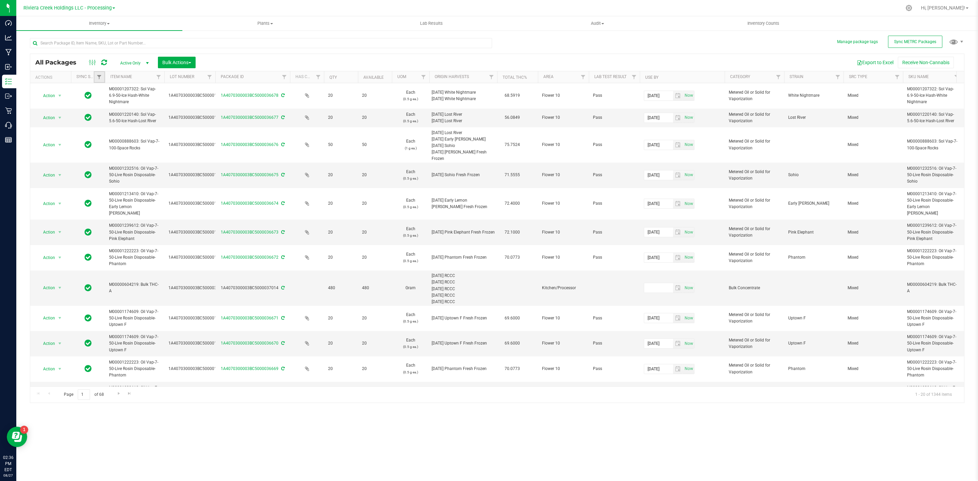
click at [94, 79] on link "Filter" at bounding box center [99, 77] width 11 height 12
click at [120, 132] on span "Out of sync" at bounding box center [118, 134] width 21 height 4
click at [105, 132] on input "Out of sync" at bounding box center [103, 134] width 4 height 4
checkbox input "true"
click at [122, 188] on button "Filter" at bounding box center [114, 187] width 33 height 15
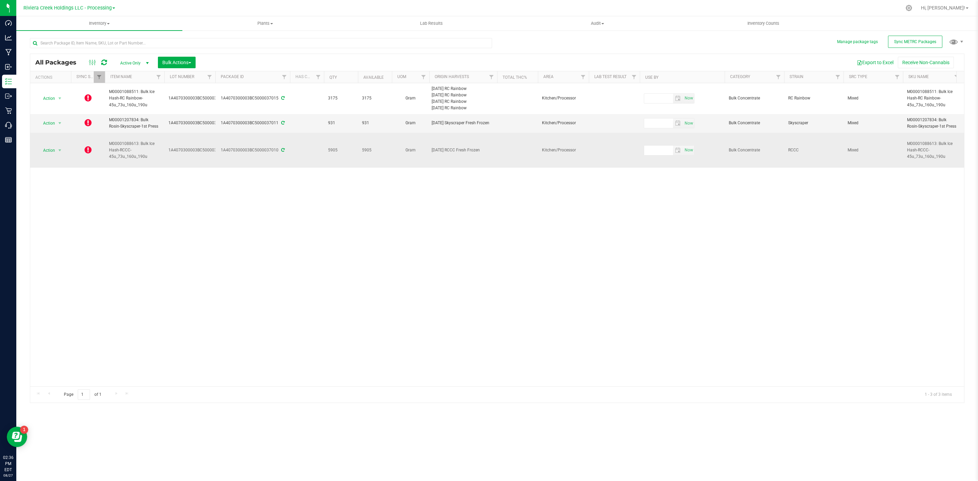
drag, startPoint x: 154, startPoint y: 157, endPoint x: 105, endPoint y: 138, distance: 52.8
click at [105, 138] on td "M00001088613: Bulk Ice Hash-RCCC-45u_73u_160u_190u" at bounding box center [134, 150] width 59 height 35
click at [110, 155] on span "M00001088613: Bulk Ice Hash-RCCC-45u_73u_160u_190u" at bounding box center [134, 151] width 51 height 20
click at [91, 153] on icon at bounding box center [88, 150] width 7 height 8
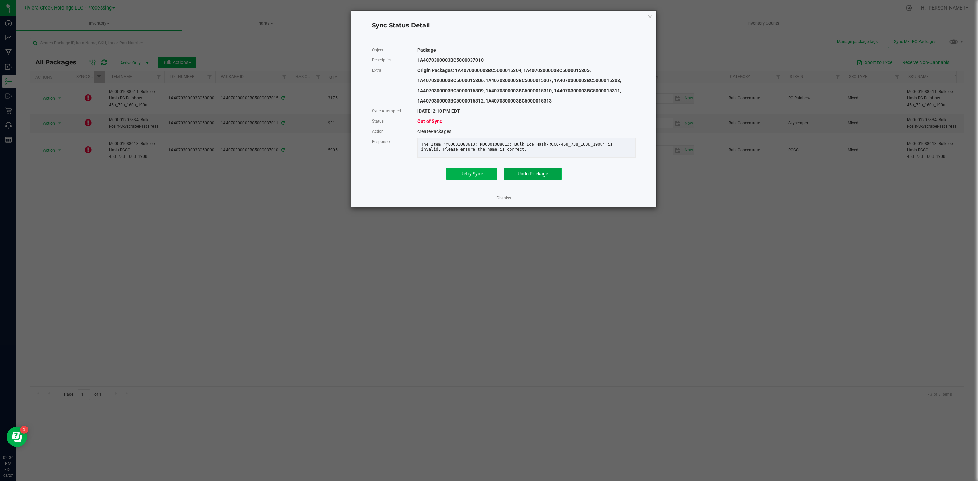
click at [538, 177] on button "Undo Package" at bounding box center [533, 174] width 58 height 12
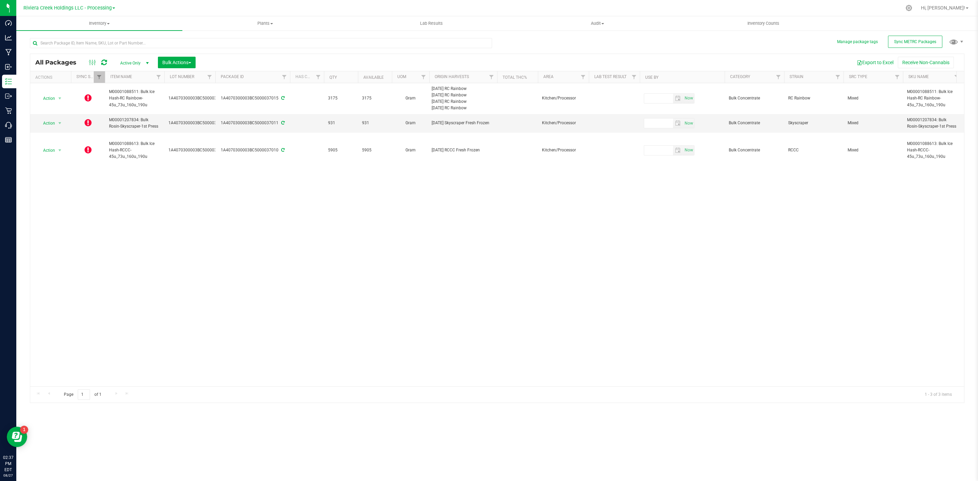
click at [105, 63] on icon at bounding box center [104, 62] width 6 height 7
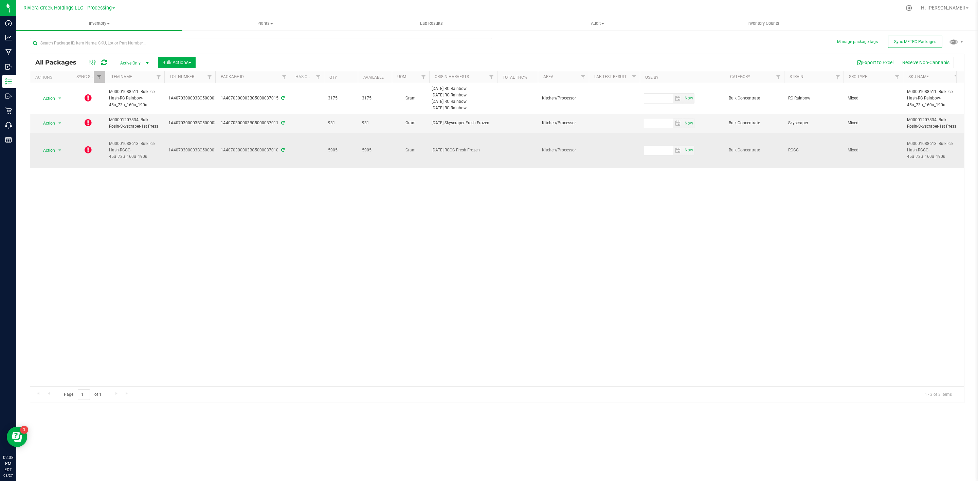
click at [92, 147] on td at bounding box center [88, 150] width 34 height 35
click at [89, 151] on icon at bounding box center [88, 150] width 7 height 8
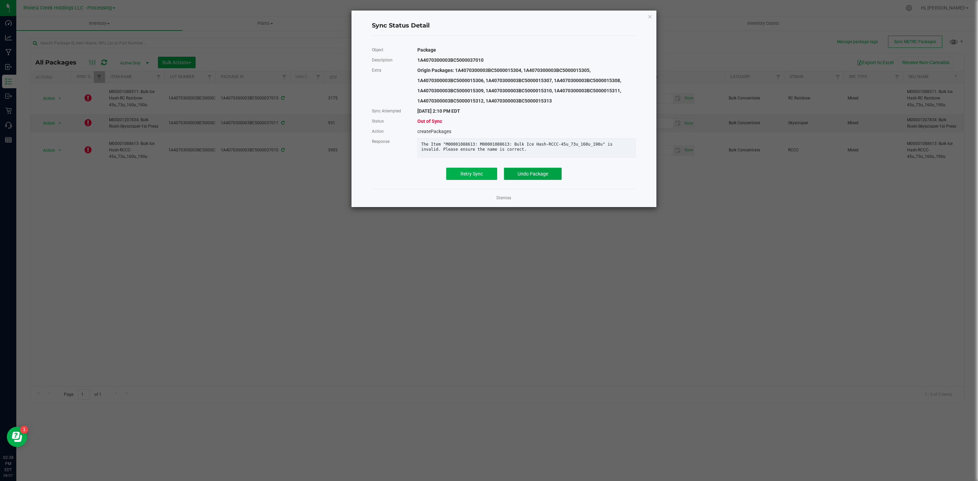
click at [515, 177] on button "Undo Package" at bounding box center [533, 174] width 58 height 12
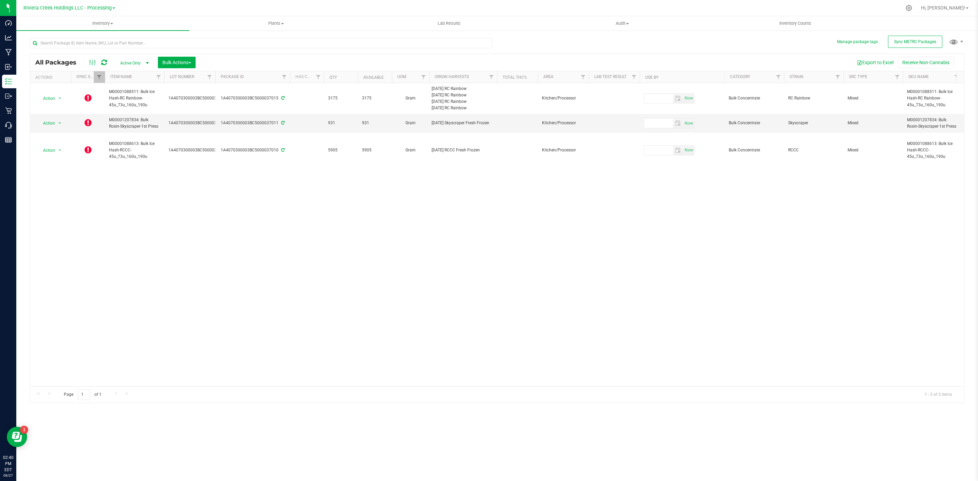
click at [426, 276] on div "Action Action Edit attributes Global inventory Lock package Package audit log P…" at bounding box center [497, 234] width 934 height 303
